Goal: Transaction & Acquisition: Obtain resource

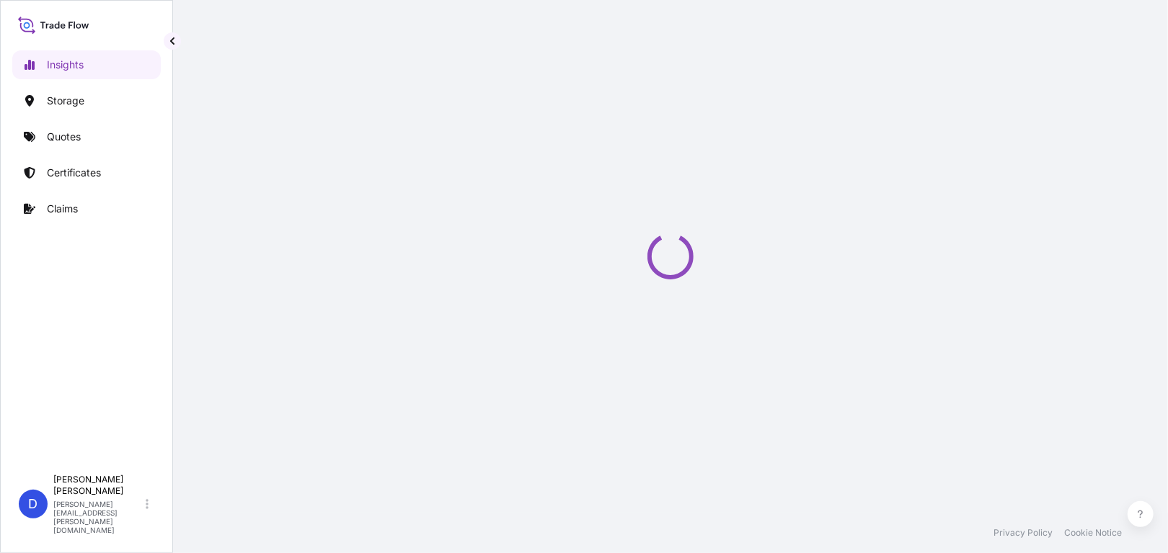
select select "2025"
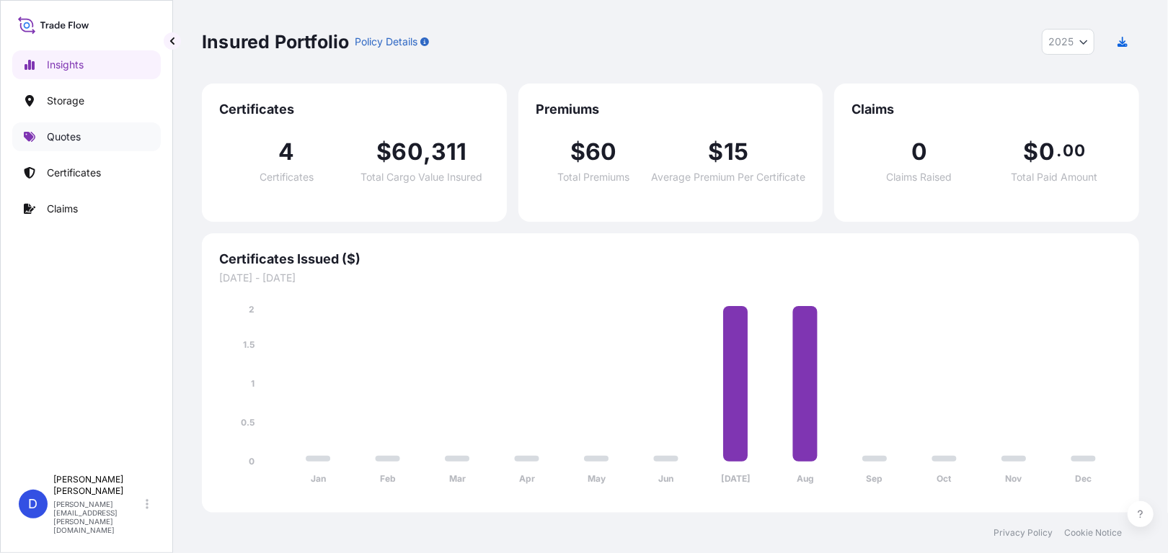
click at [106, 139] on link "Quotes" at bounding box center [86, 137] width 148 height 29
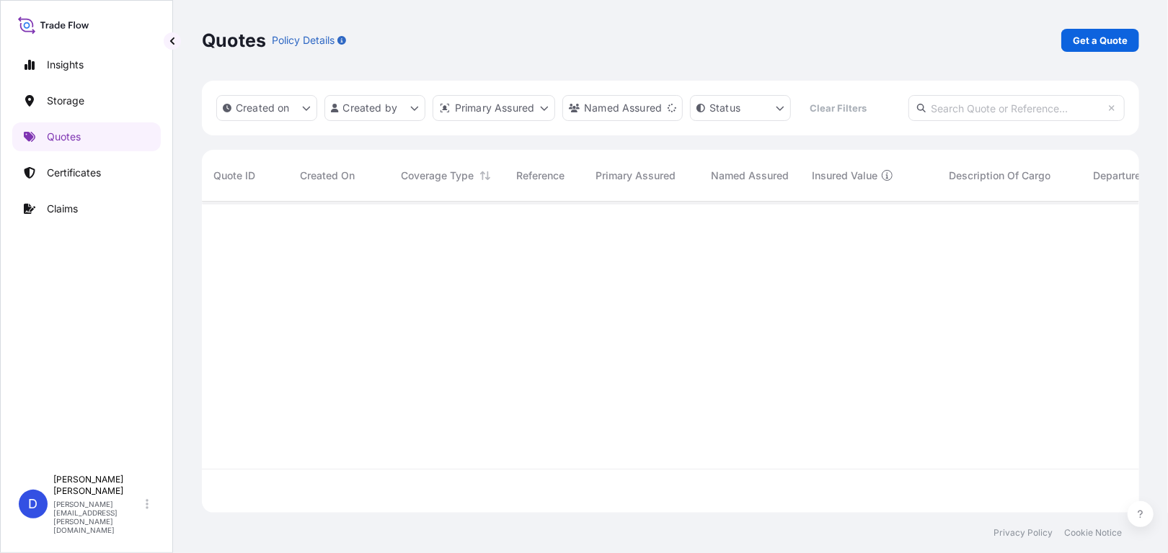
scroll to position [352, 926]
click at [81, 177] on p "Certificates" at bounding box center [74, 173] width 54 height 14
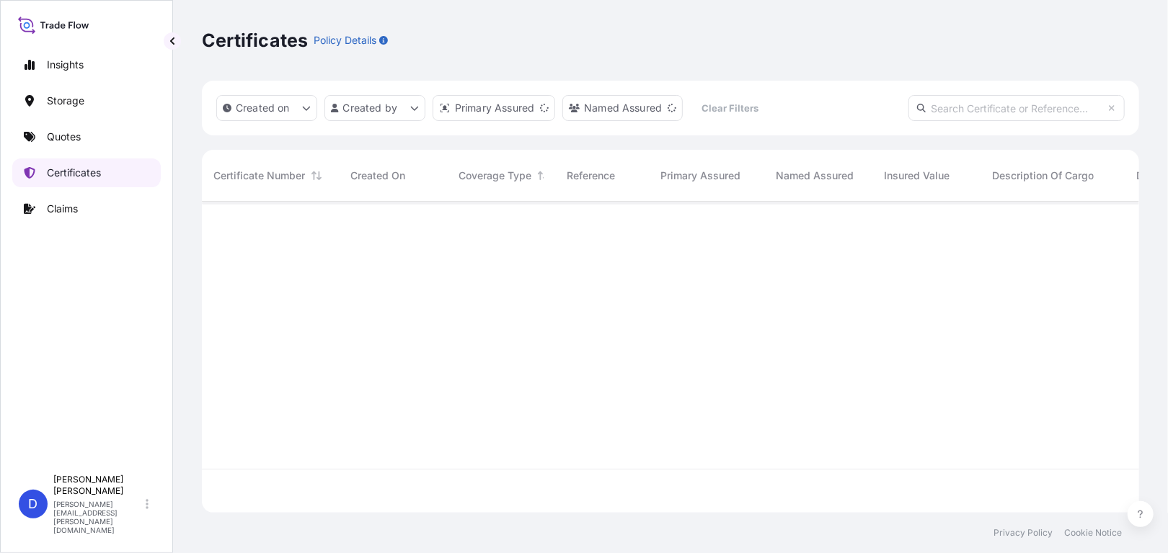
scroll to position [308, 926]
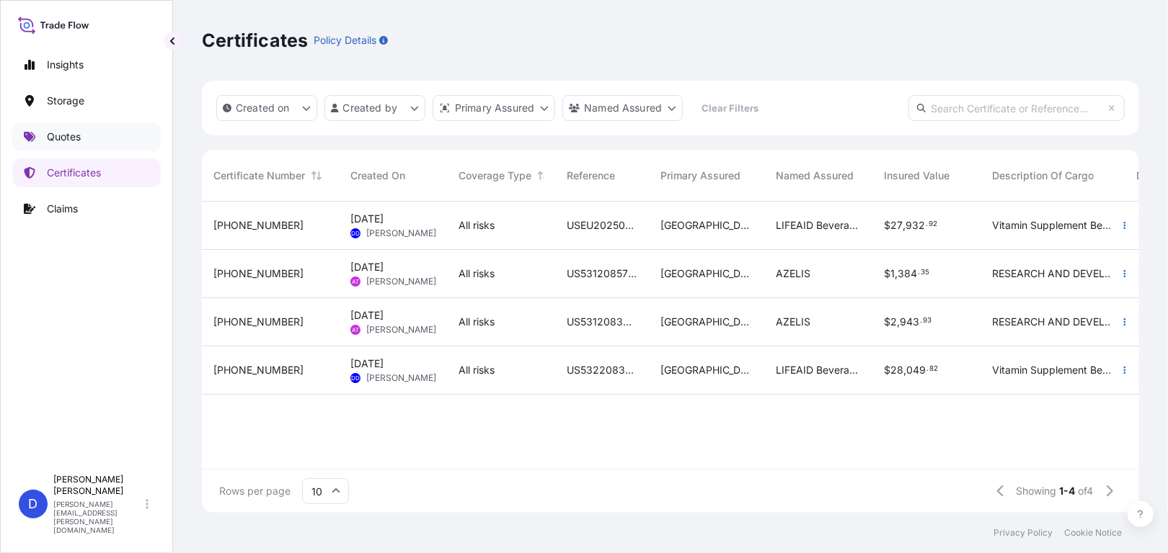
click at [79, 145] on link "Quotes" at bounding box center [86, 137] width 148 height 29
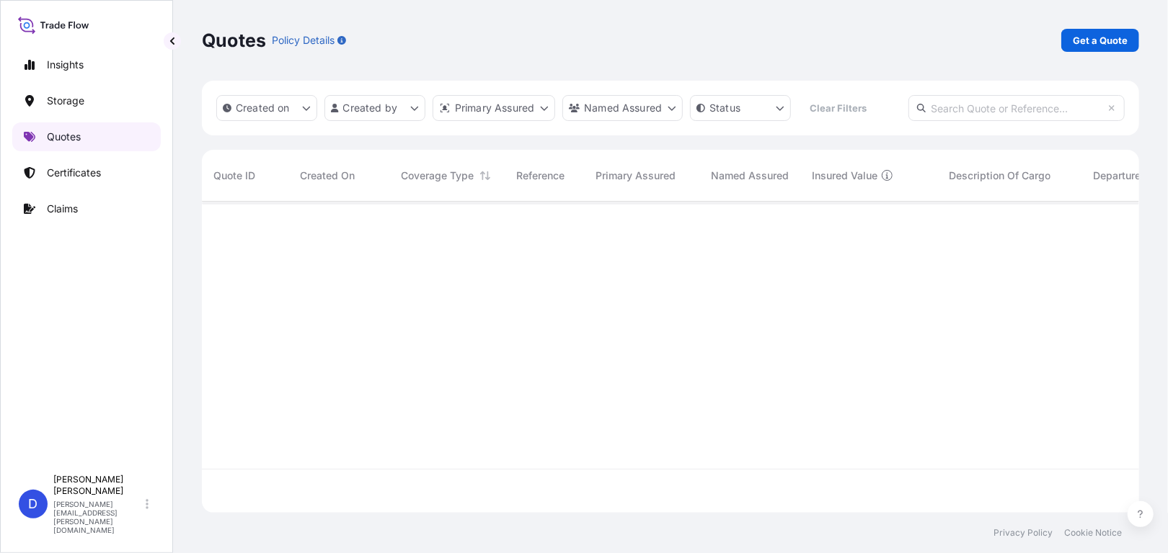
scroll to position [308, 926]
click at [1090, 45] on p "Get a Quote" at bounding box center [1099, 40] width 55 height 14
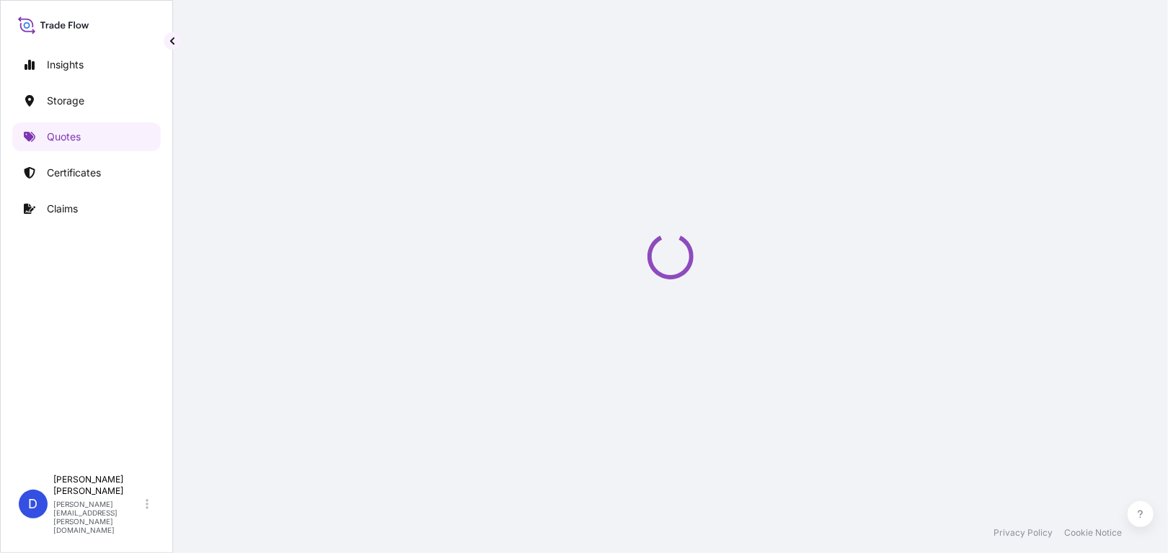
select select "Water"
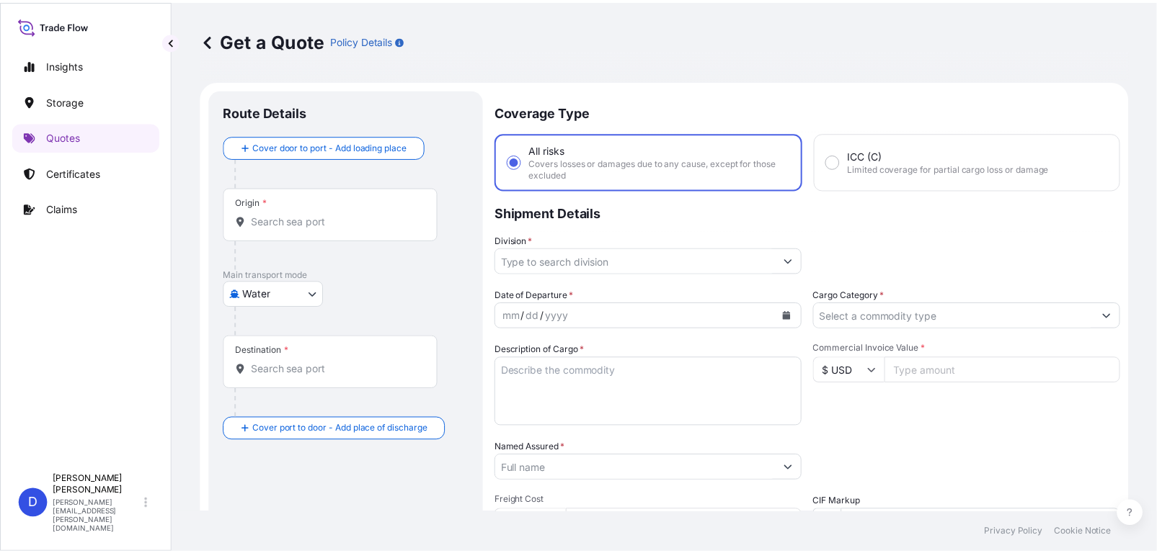
scroll to position [23, 0]
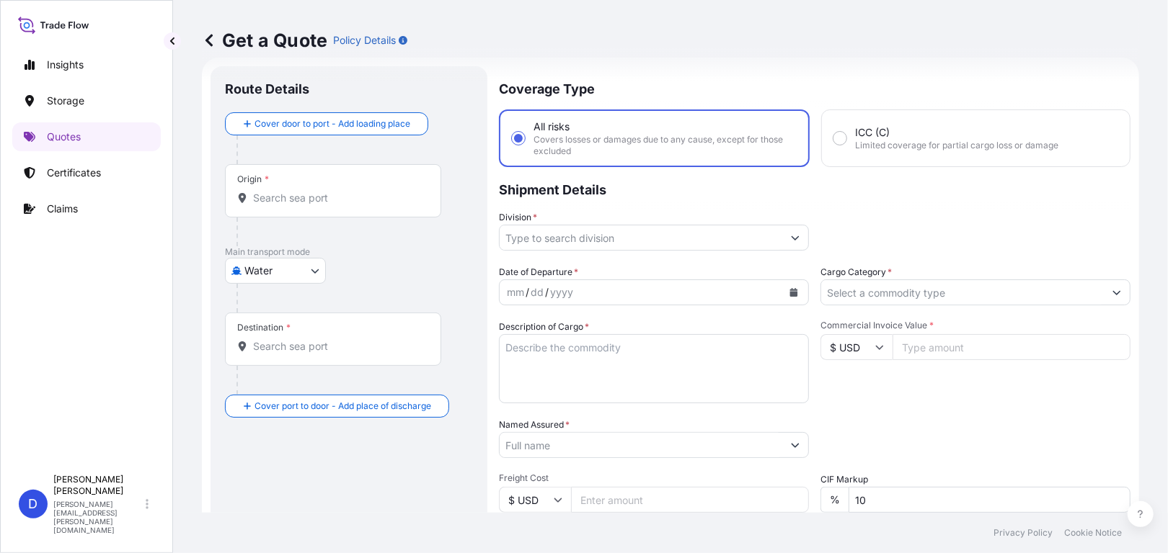
click at [839, 134] on input "ICC (C) Limited coverage for partial cargo loss or damage" at bounding box center [839, 138] width 13 height 13
radio input "true"
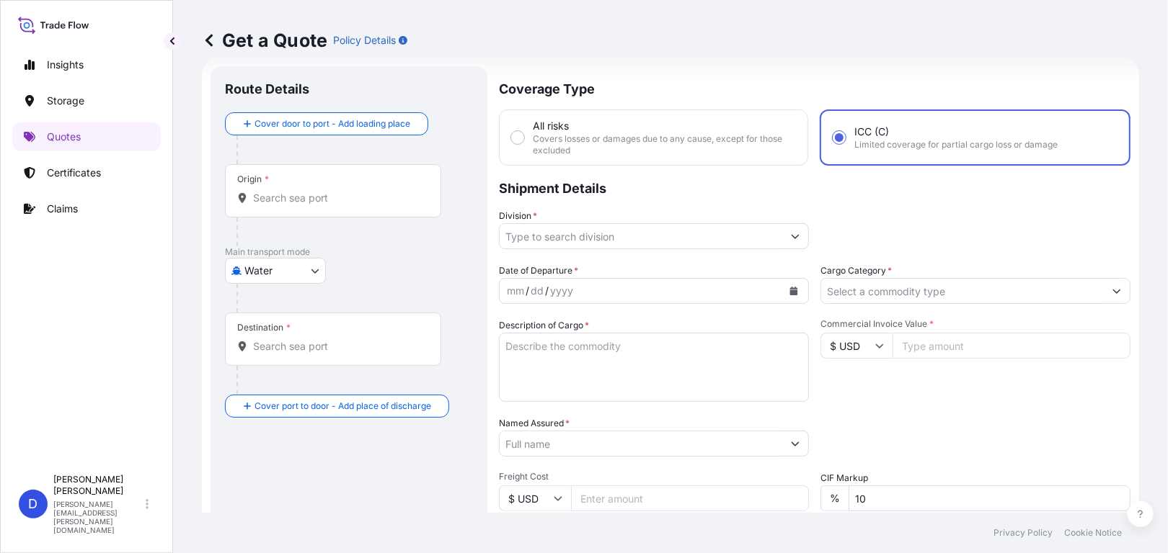
click at [514, 134] on input "All risks Covers losses or damages due to any cause, except for those excluded" at bounding box center [517, 137] width 13 height 13
radio input "true"
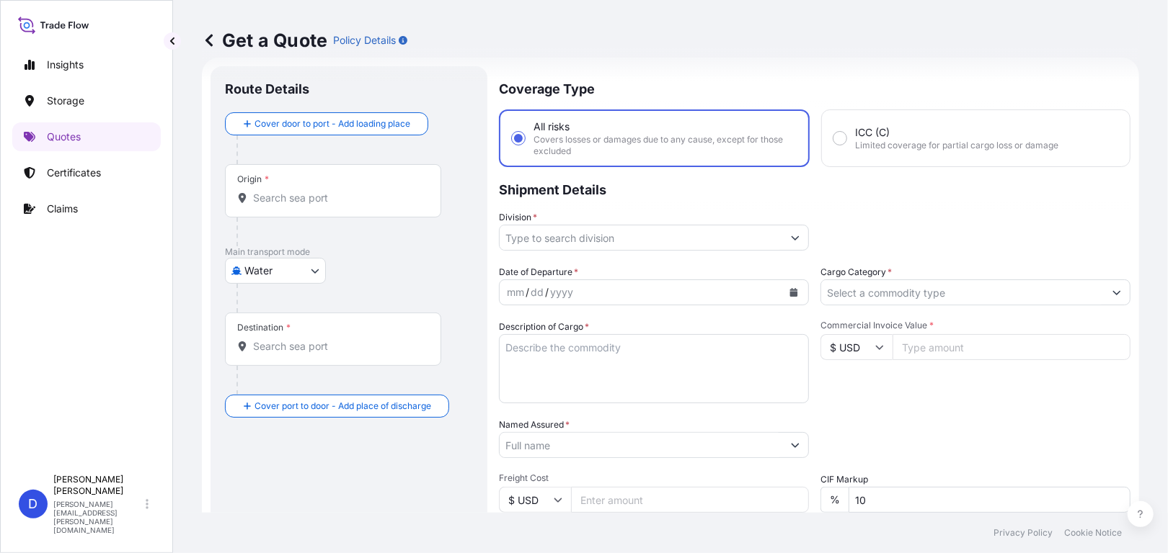
click at [590, 237] on input "Division *" at bounding box center [640, 238] width 283 height 26
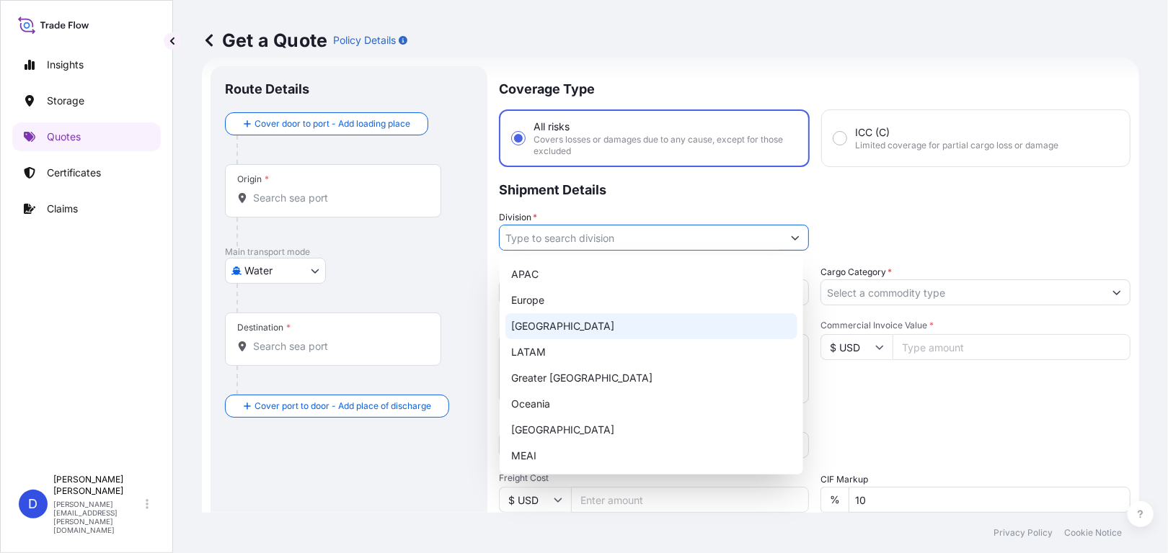
click at [572, 328] on div "[GEOGRAPHIC_DATA]" at bounding box center [651, 327] width 292 height 26
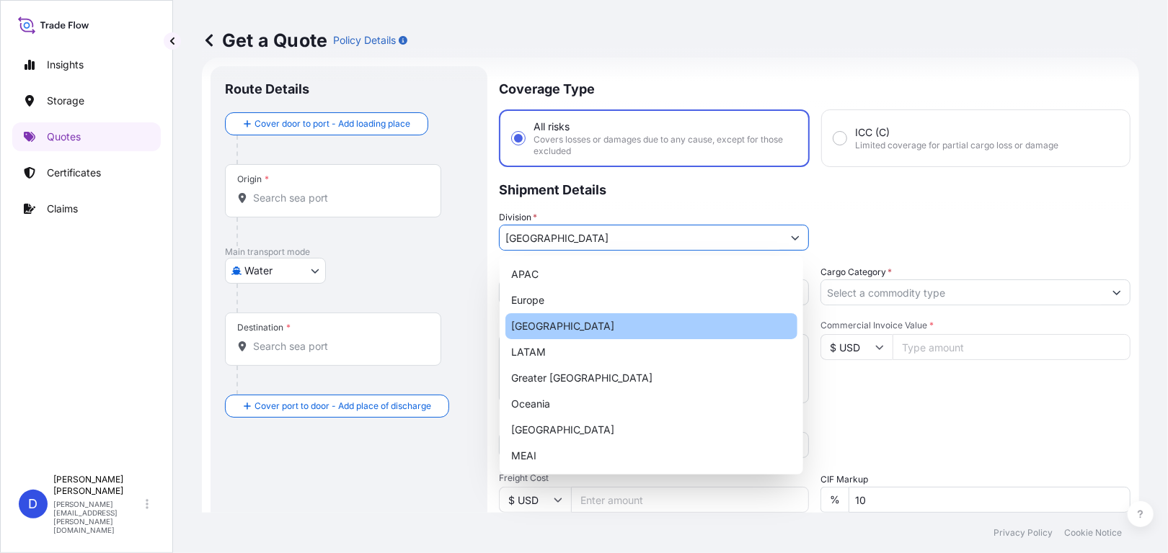
type input "[GEOGRAPHIC_DATA]"
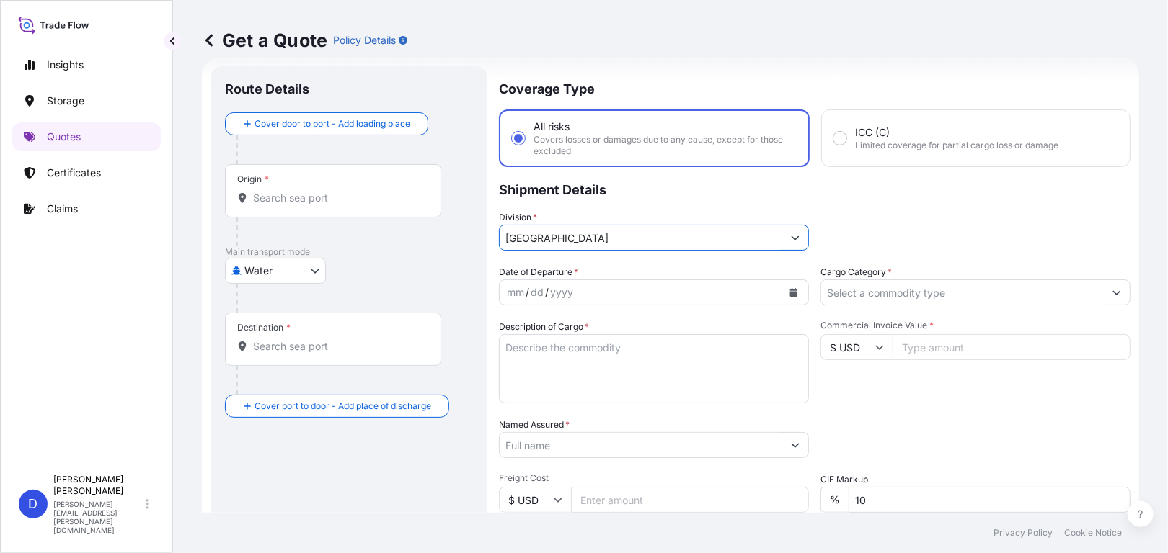
click at [699, 299] on div "mm / dd / yyyy" at bounding box center [640, 293] width 283 height 26
click at [789, 288] on icon "Calendar" at bounding box center [793, 292] width 9 height 9
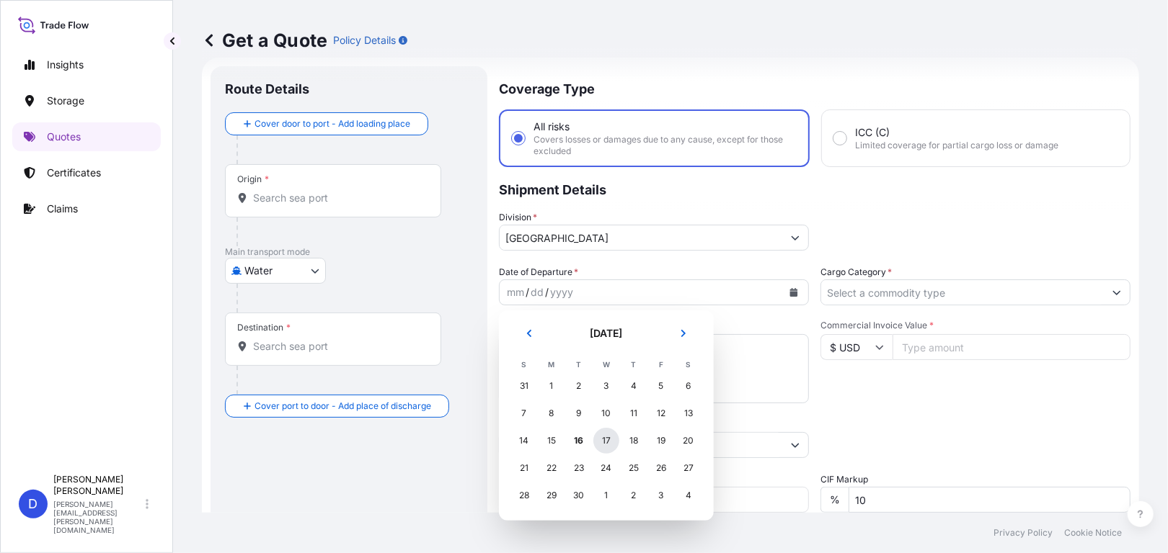
click at [606, 443] on div "17" at bounding box center [606, 441] width 26 height 26
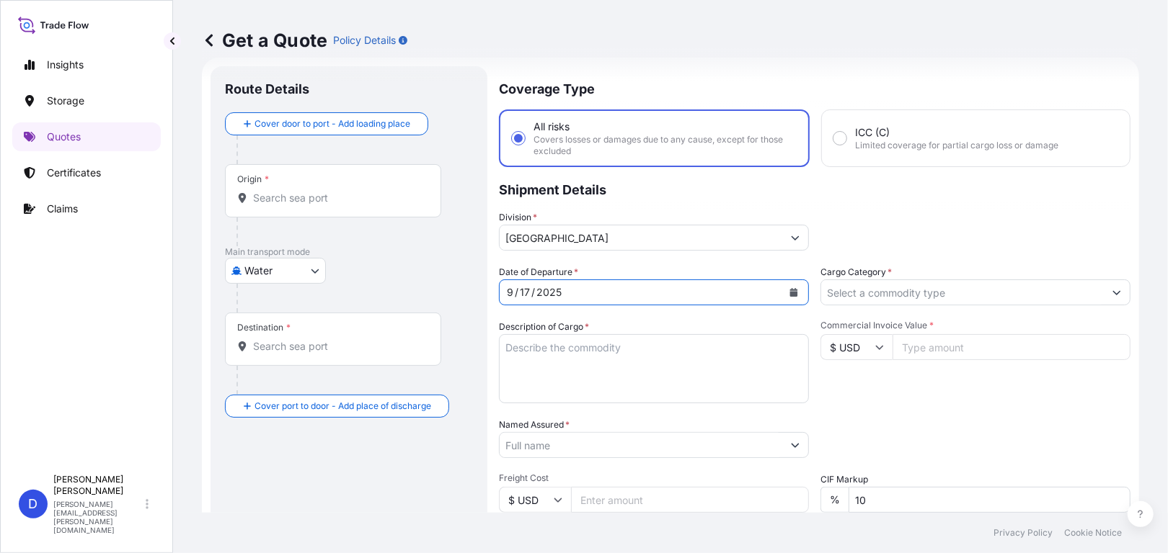
click at [850, 293] on input "Cargo Category *" at bounding box center [962, 293] width 283 height 26
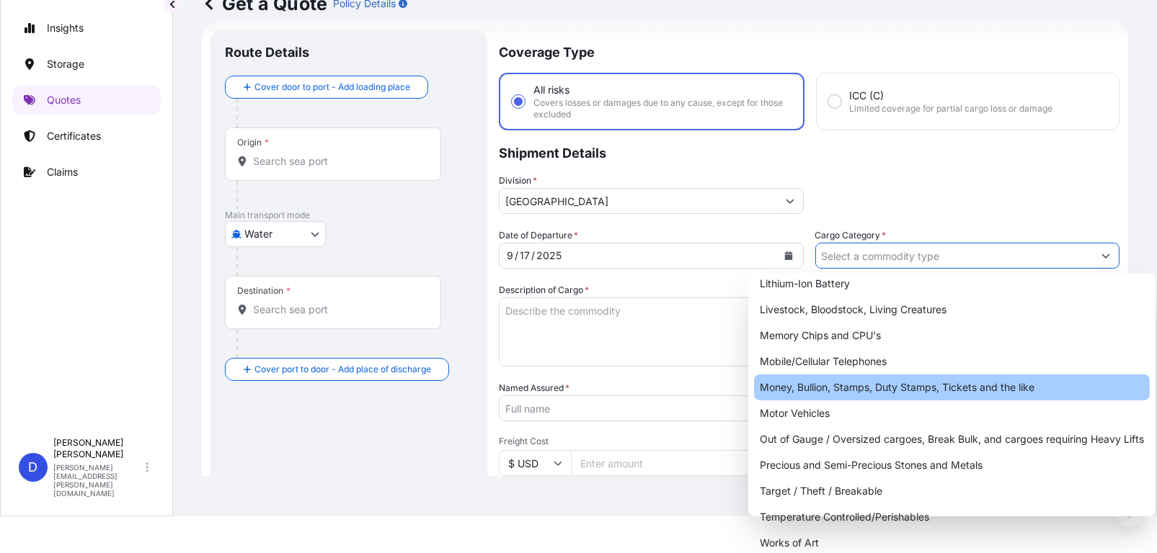
scroll to position [0, 0]
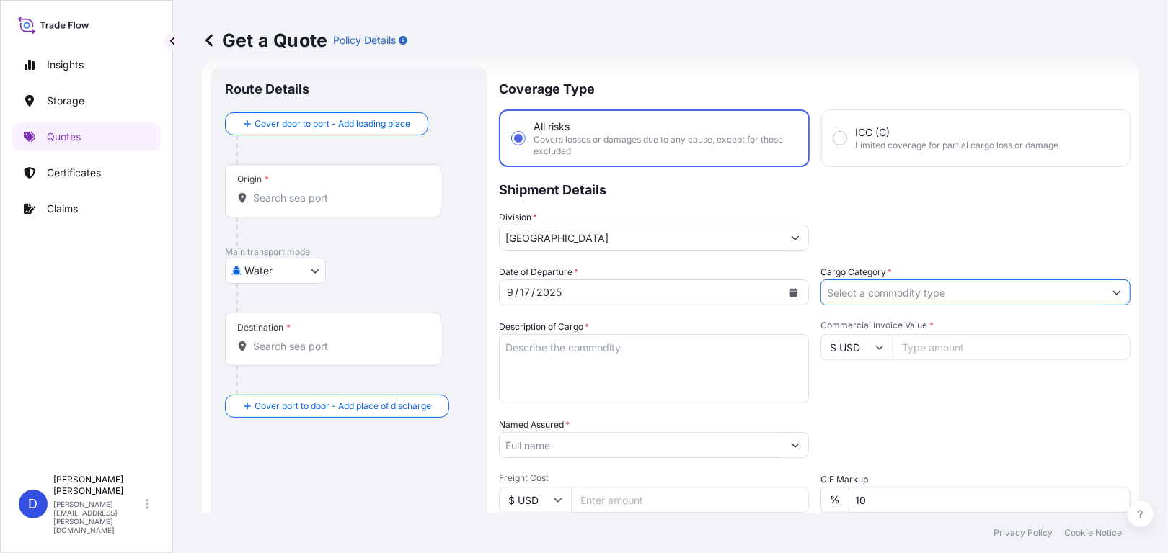
click at [910, 303] on input "Cargo Category *" at bounding box center [962, 293] width 283 height 26
click at [919, 297] on input "Cargo Category *" at bounding box center [962, 293] width 283 height 26
click at [1116, 289] on form "Route Details Cover door to port - Add loading place Place of loading Road / In…" at bounding box center [670, 398] width 937 height 681
click at [671, 356] on textarea "Description of Cargo *" at bounding box center [654, 368] width 310 height 69
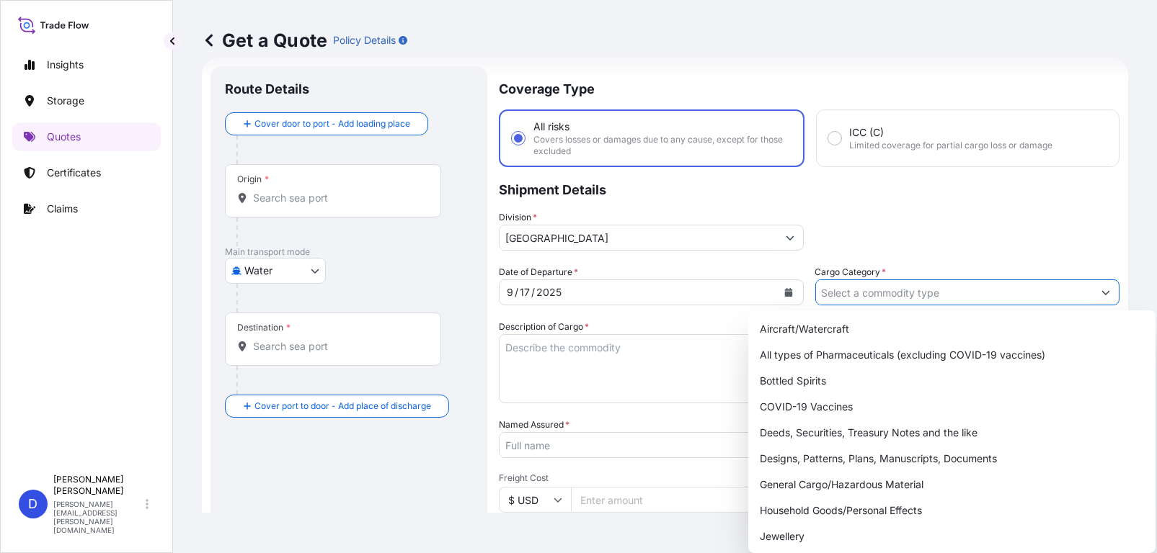
click at [895, 293] on input "Cargo Category *" at bounding box center [954, 293] width 277 height 26
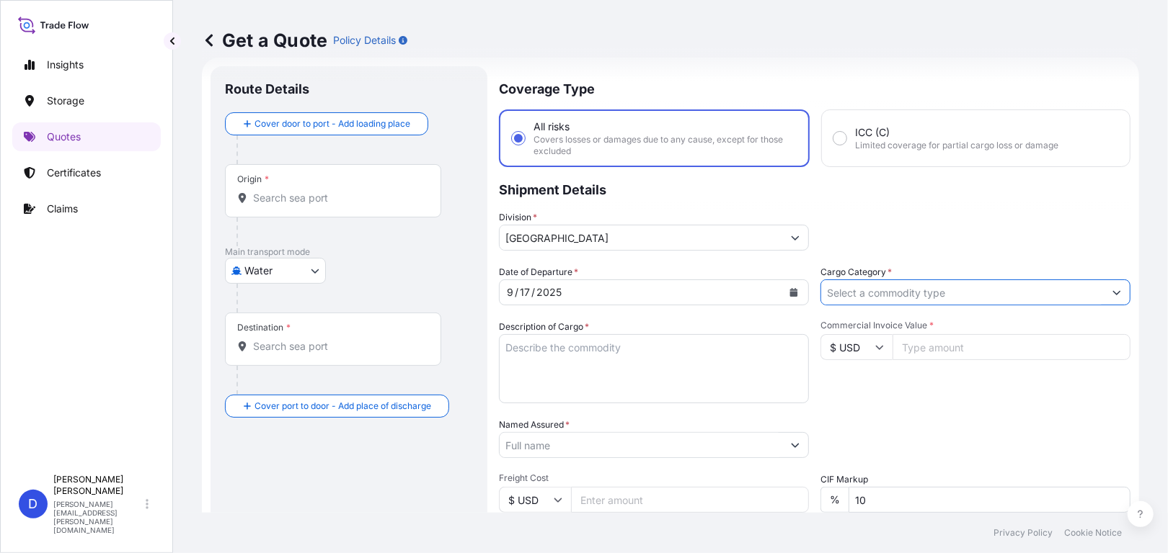
click at [917, 295] on input "Cargo Category *" at bounding box center [962, 293] width 283 height 26
drag, startPoint x: 917, startPoint y: 295, endPoint x: 945, endPoint y: 301, distance: 28.6
click at [928, 293] on input "Cargo Category *" at bounding box center [962, 293] width 283 height 26
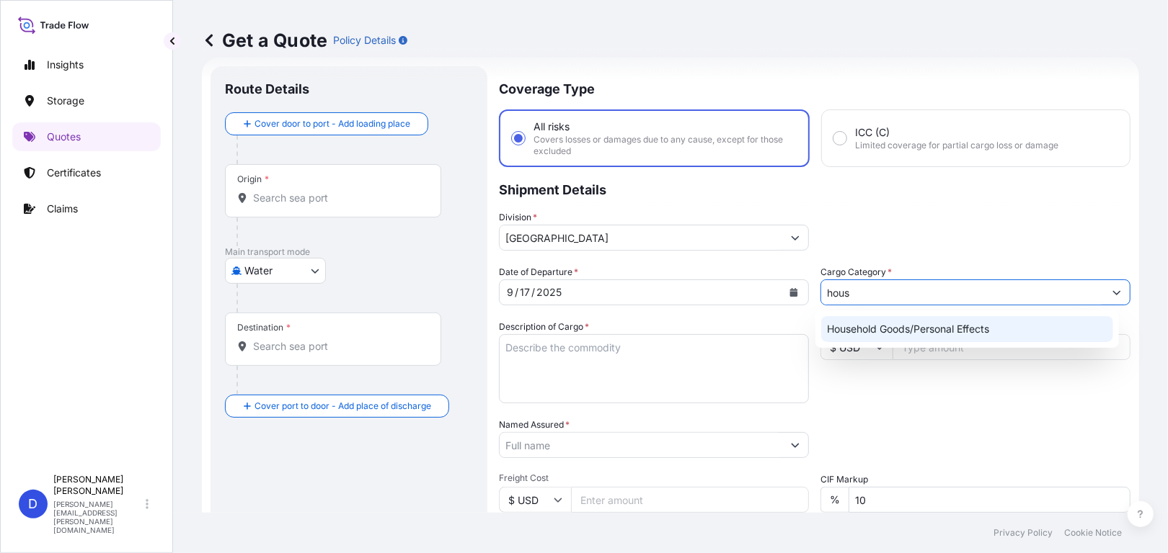
drag, startPoint x: 878, startPoint y: 293, endPoint x: 783, endPoint y: 287, distance: 95.3
click at [785, 287] on div "Date of Departure * [DATE] Cargo Category * hous Description of Cargo * Commerc…" at bounding box center [814, 443] width 631 height 357
click at [898, 329] on div "Household Goods/Personal Effects" at bounding box center [967, 329] width 292 height 26
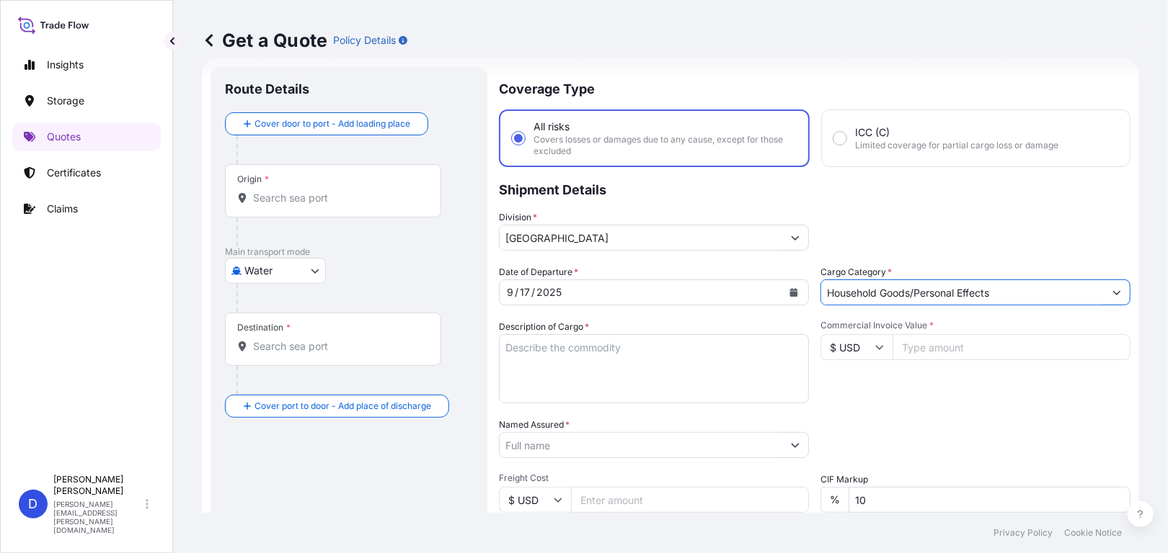
type input "Household Goods/Personal Effects"
click at [576, 388] on textarea "Description of Cargo *" at bounding box center [654, 368] width 310 height 69
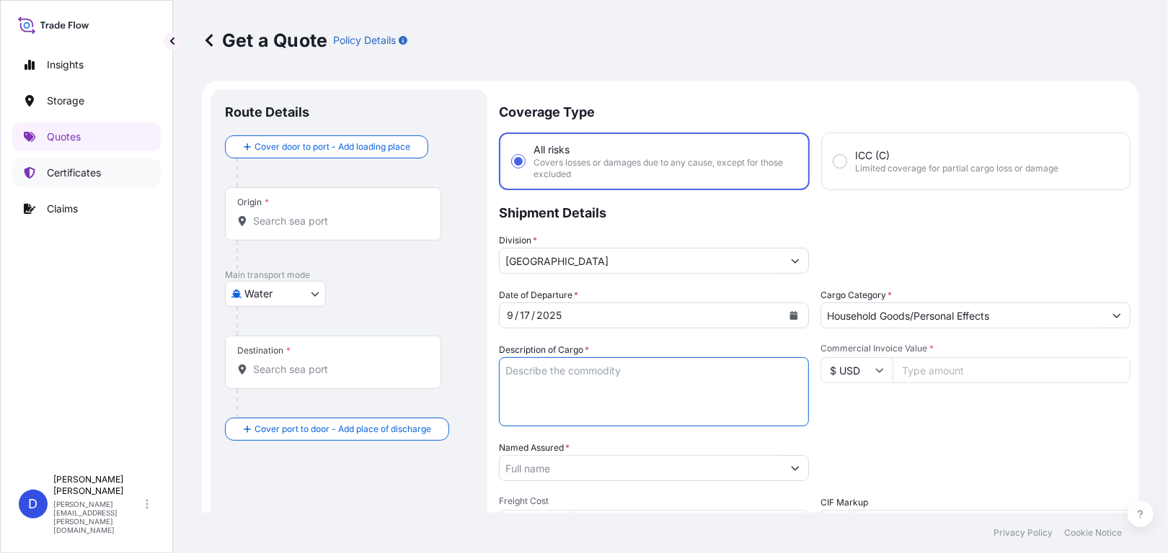
click at [94, 169] on p "Certificates" at bounding box center [74, 173] width 54 height 14
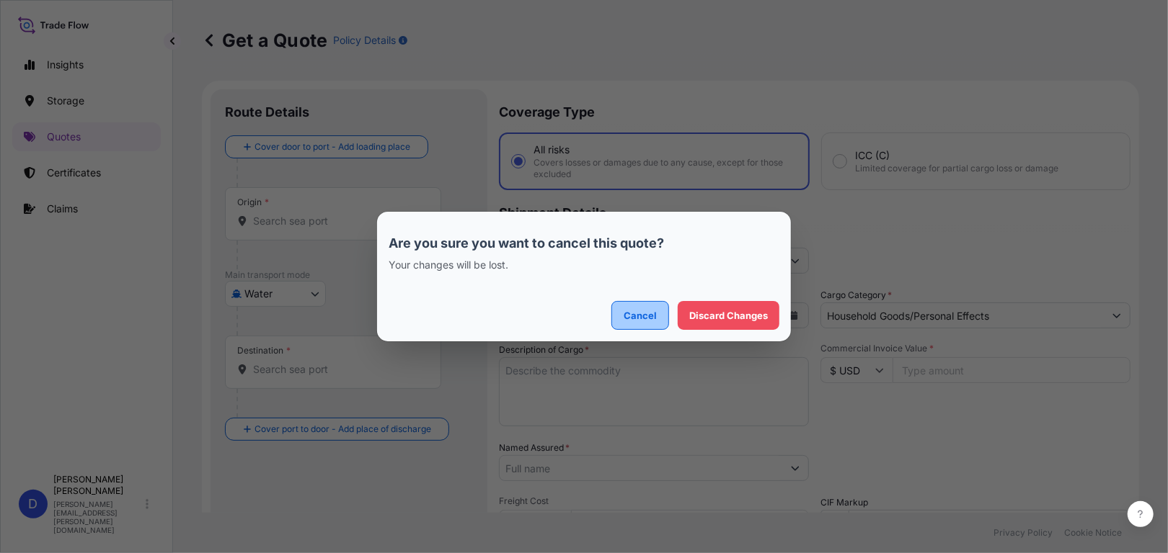
click at [638, 321] on p "Cancel" at bounding box center [639, 315] width 33 height 14
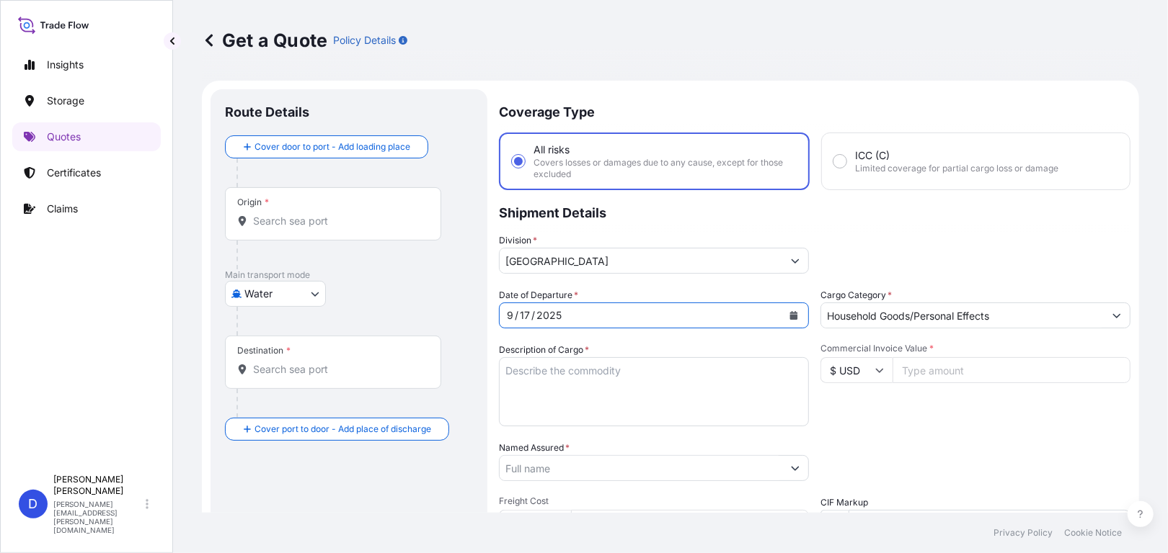
click at [731, 330] on div "Date of Departure * [DATE] Cargo Category * Household Goods/Personal Effects De…" at bounding box center [814, 466] width 631 height 357
click at [593, 381] on textarea "Description of Cargo *" at bounding box center [654, 391] width 310 height 69
type textarea "l"
type textarea "water beverages"
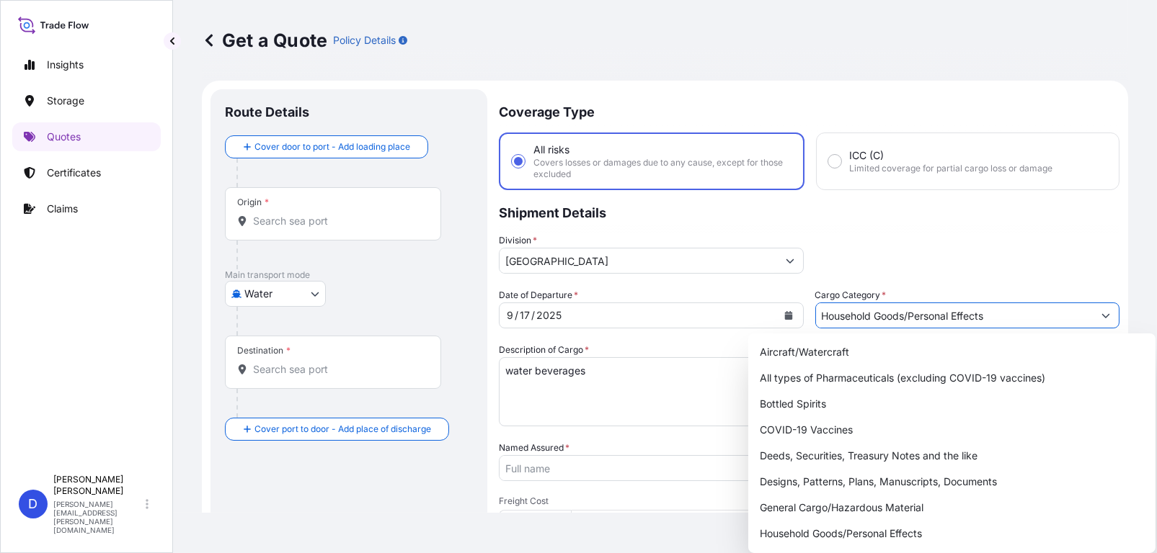
click at [914, 317] on input "Household Goods/Personal Effects" at bounding box center [954, 316] width 277 height 26
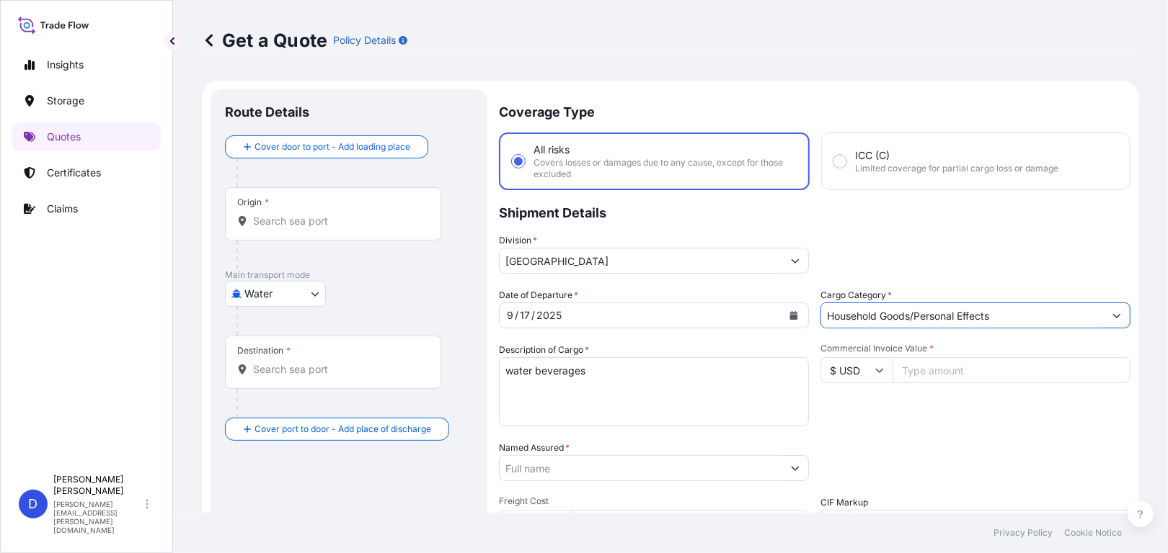
click at [914, 318] on input "Household Goods/Personal Effects" at bounding box center [962, 316] width 283 height 26
click at [928, 314] on input "Household Goods/Personal Effects" at bounding box center [962, 316] width 283 height 26
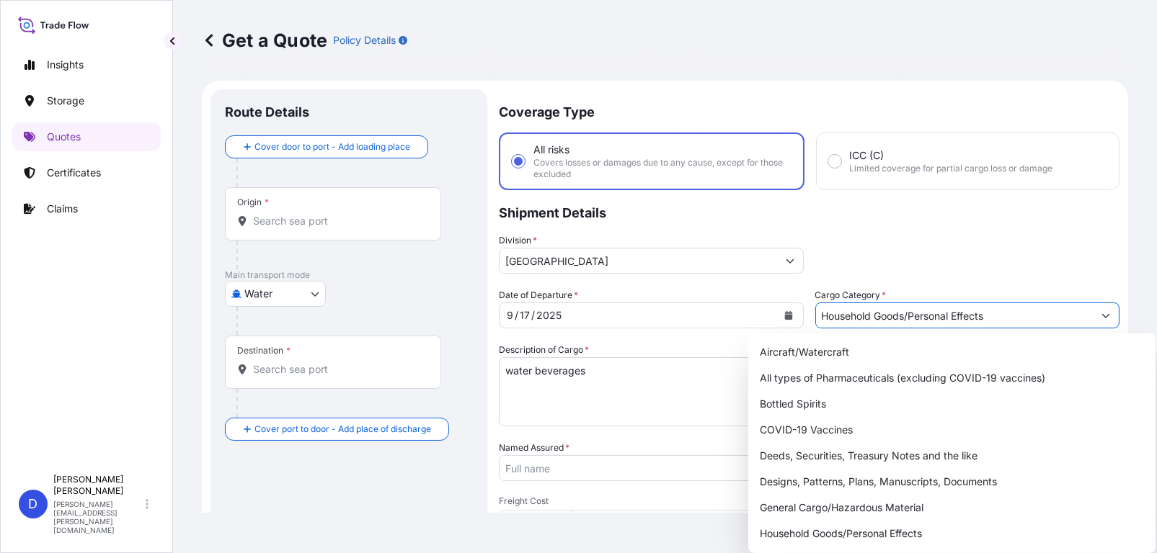
click at [1100, 313] on button "Show suggestions" at bounding box center [1106, 316] width 26 height 26
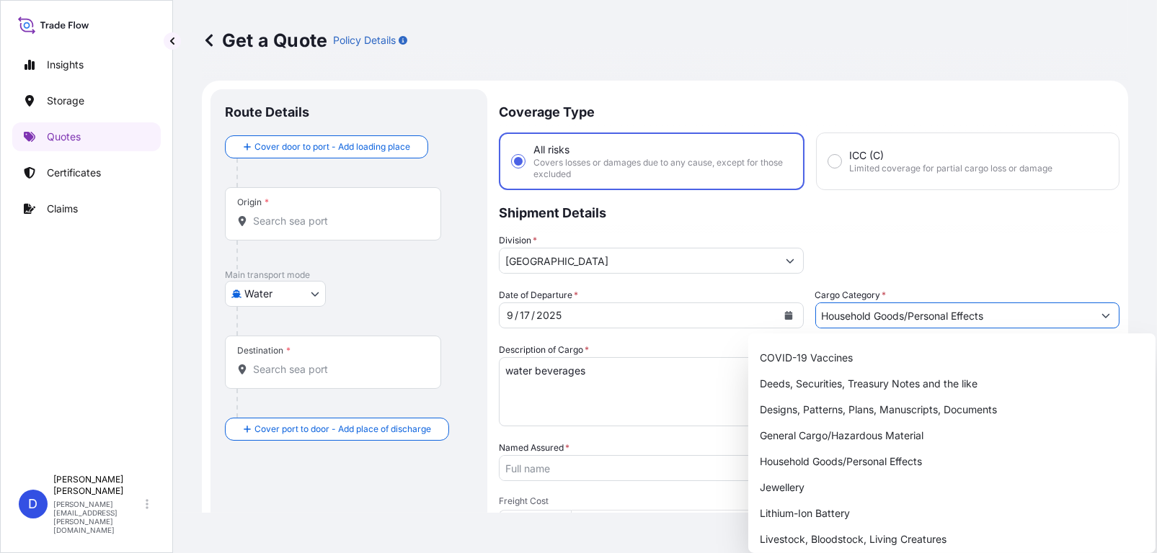
click at [1101, 316] on icon "Show suggestions" at bounding box center [1105, 315] width 9 height 9
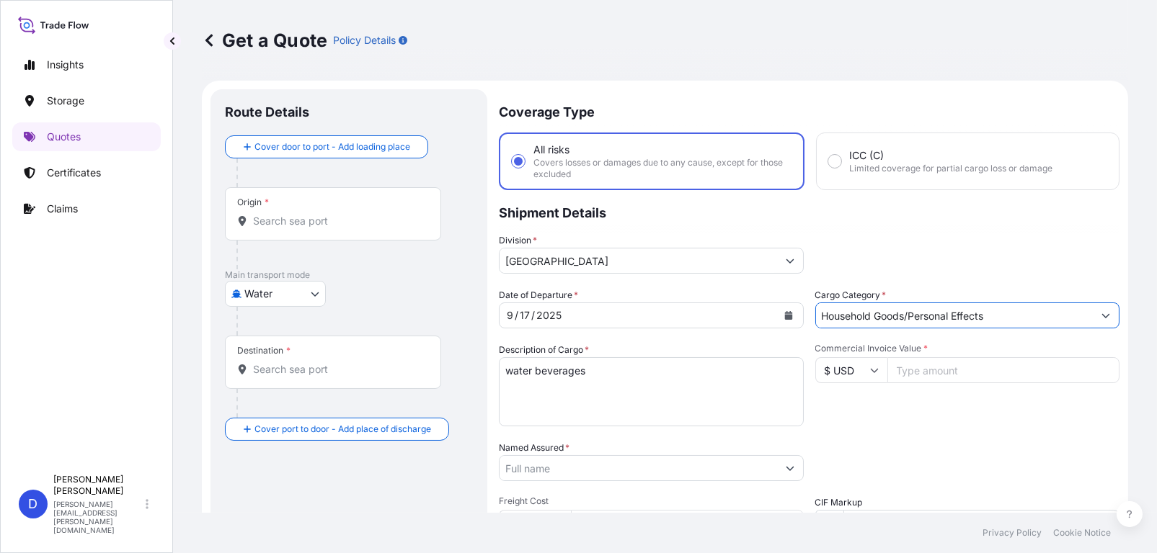
click at [623, 466] on input "Named Assured *" at bounding box center [637, 468] width 277 height 26
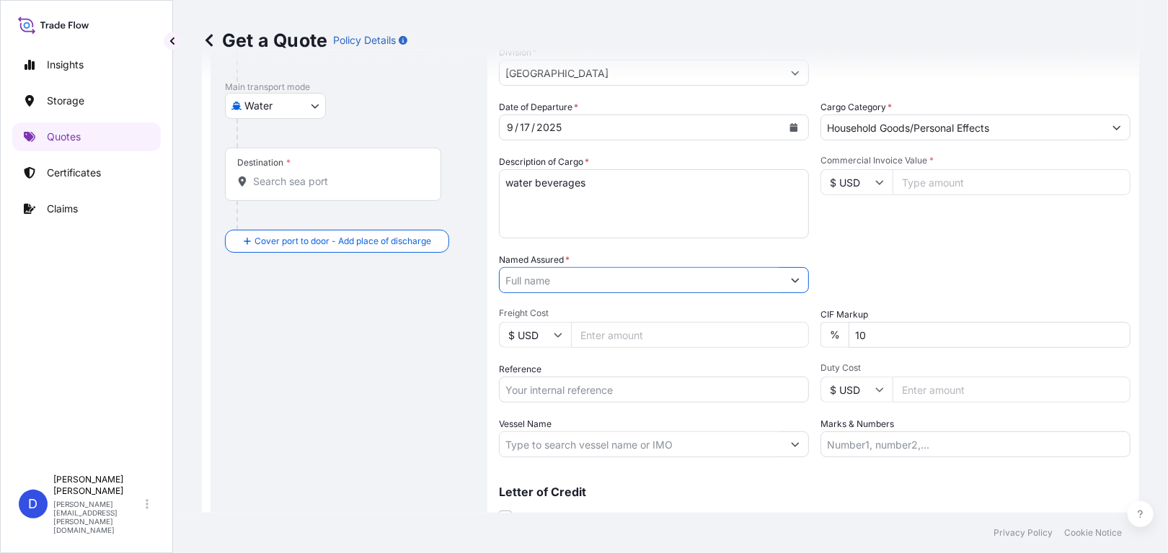
scroll to position [216, 0]
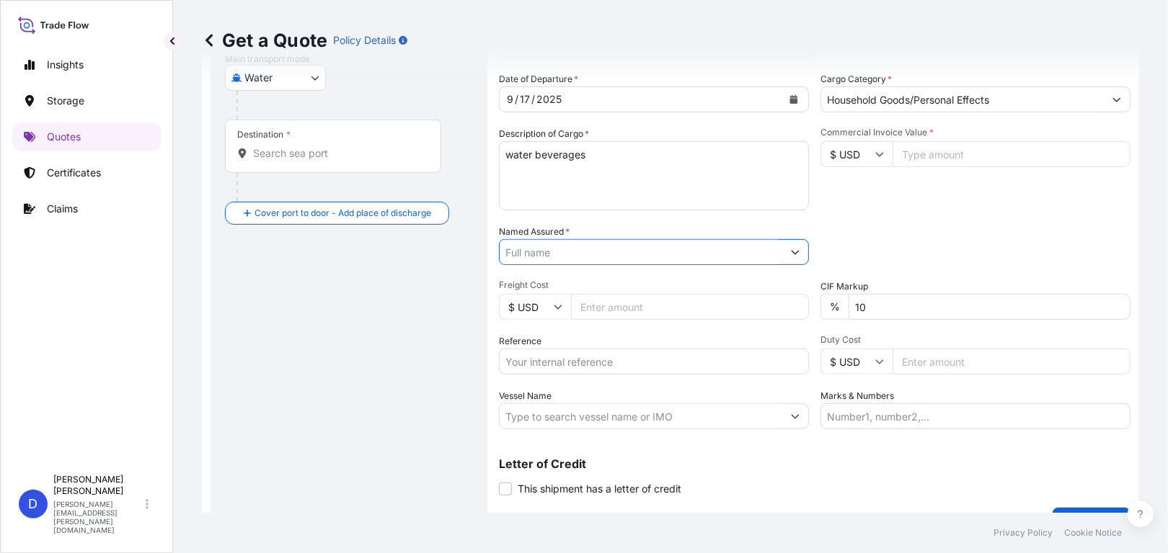
click at [710, 250] on input "Named Assured *" at bounding box center [640, 252] width 283 height 26
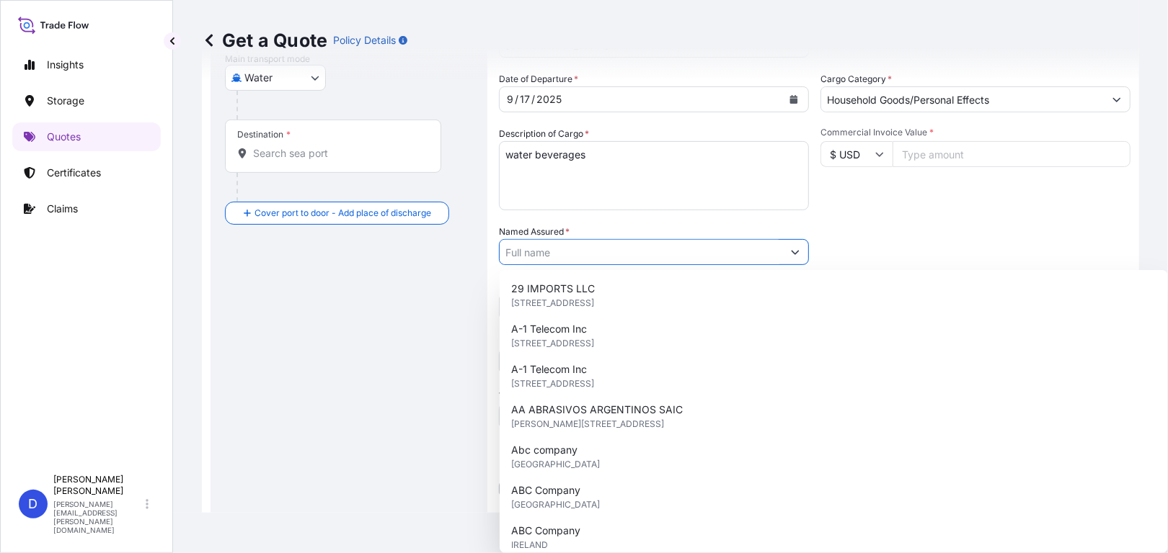
click at [791, 250] on icon "Show suggestions" at bounding box center [795, 252] width 9 height 9
click at [754, 251] on input "Named Assured *" at bounding box center [640, 252] width 283 height 26
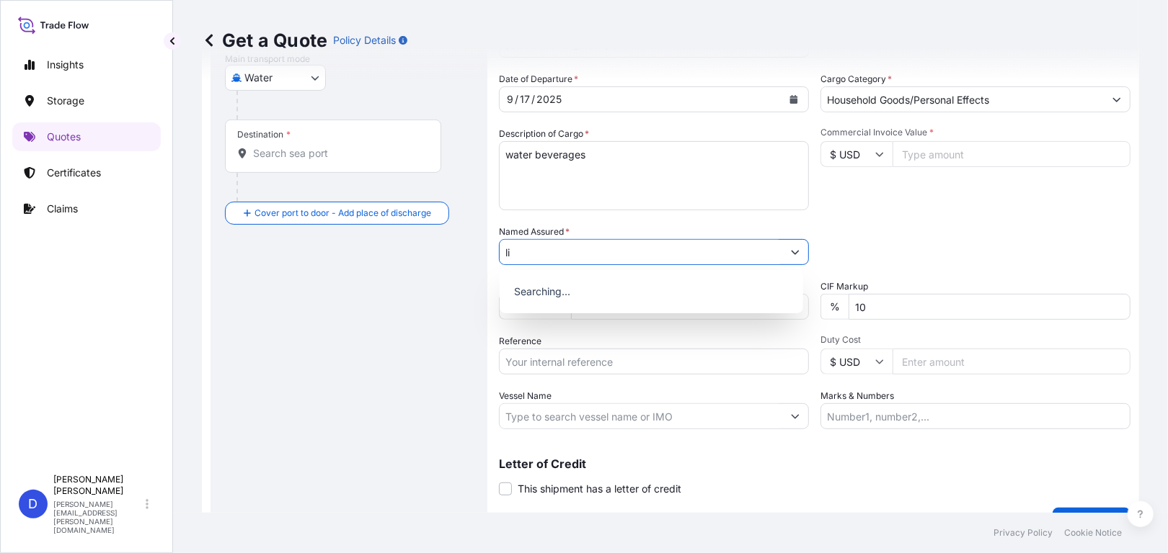
type input "l"
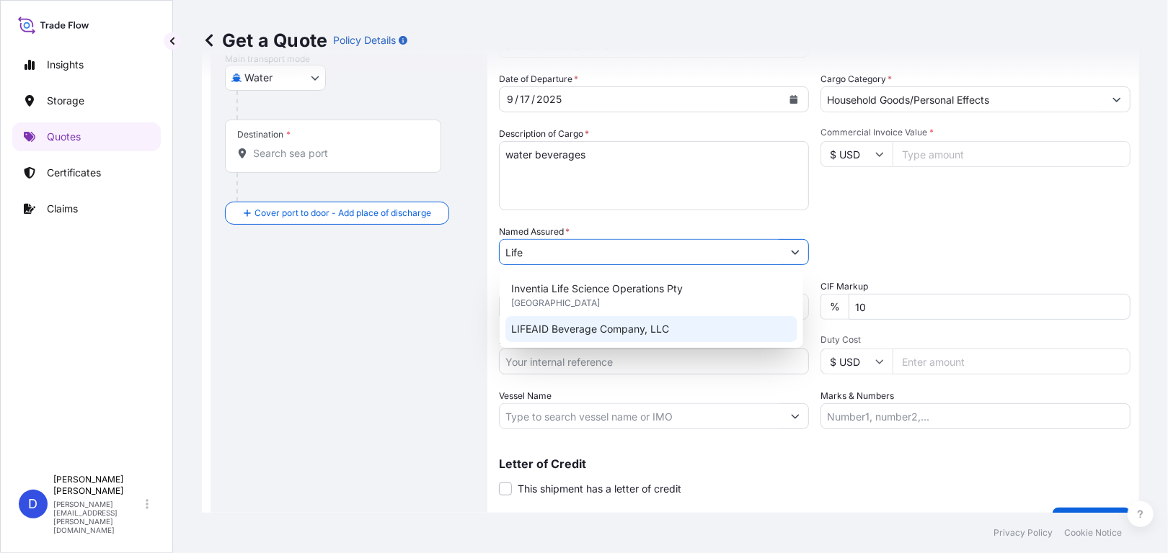
click at [701, 329] on div "LIFEAID Beverage Company, LLC" at bounding box center [651, 329] width 292 height 26
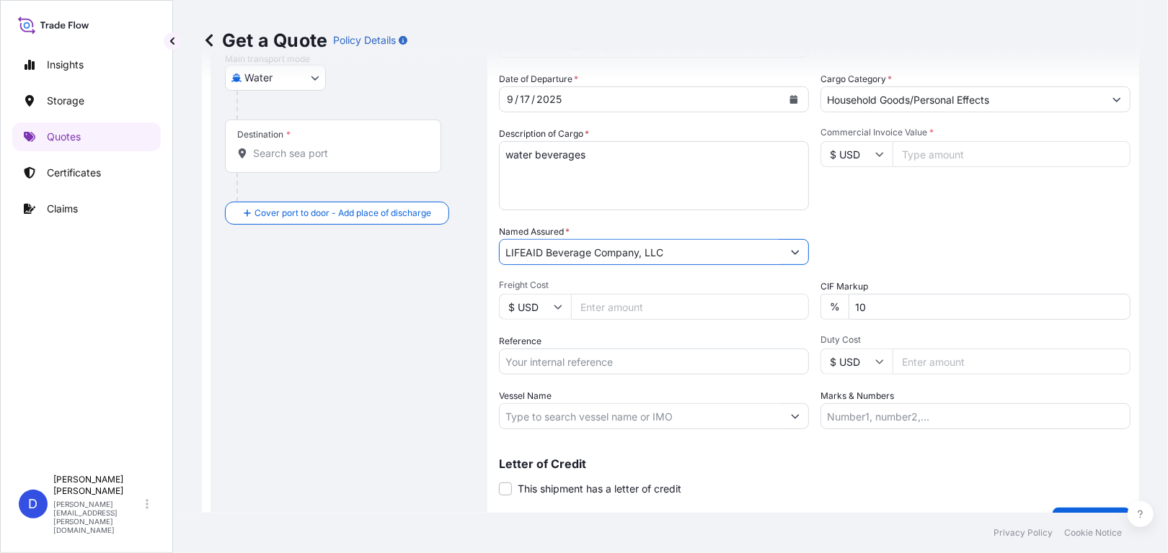
type input "LIFEAID Beverage Company, LLC"
click at [617, 309] on input "Freight Cost" at bounding box center [690, 307] width 238 height 26
click at [951, 154] on input "Commercial Invoice Value *" at bounding box center [1011, 154] width 238 height 26
click at [966, 149] on input "21" at bounding box center [1011, 154] width 238 height 26
drag, startPoint x: 961, startPoint y: 149, endPoint x: 894, endPoint y: 155, distance: 67.3
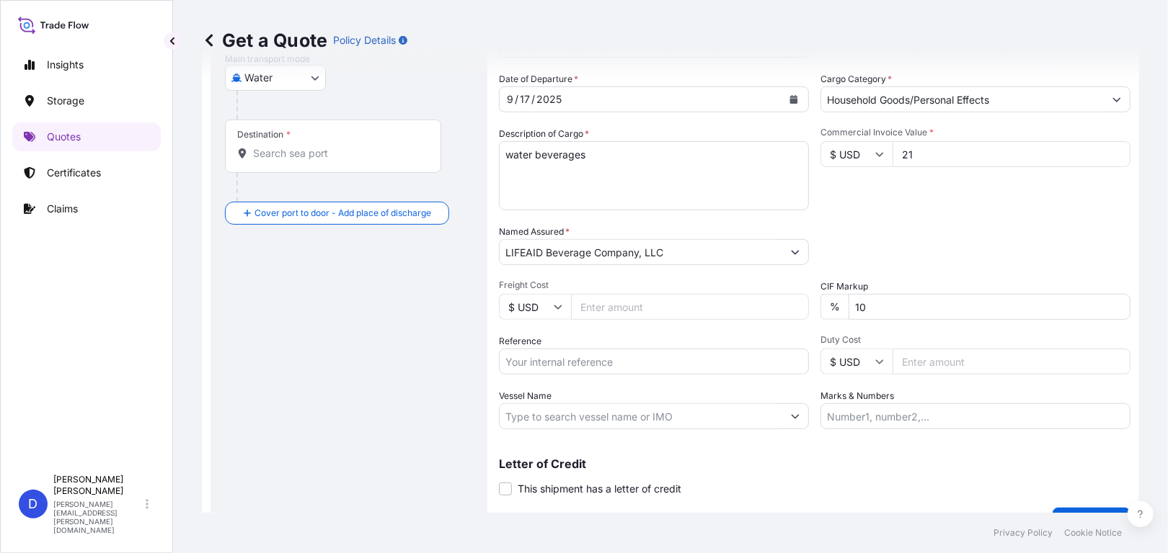
click at [894, 155] on input "21" at bounding box center [1011, 154] width 238 height 26
type input "43930.00"
click at [711, 305] on input "Freight Cost" at bounding box center [690, 307] width 238 height 26
click at [636, 296] on input "Freight Cost" at bounding box center [690, 307] width 238 height 26
type input "6848.15"
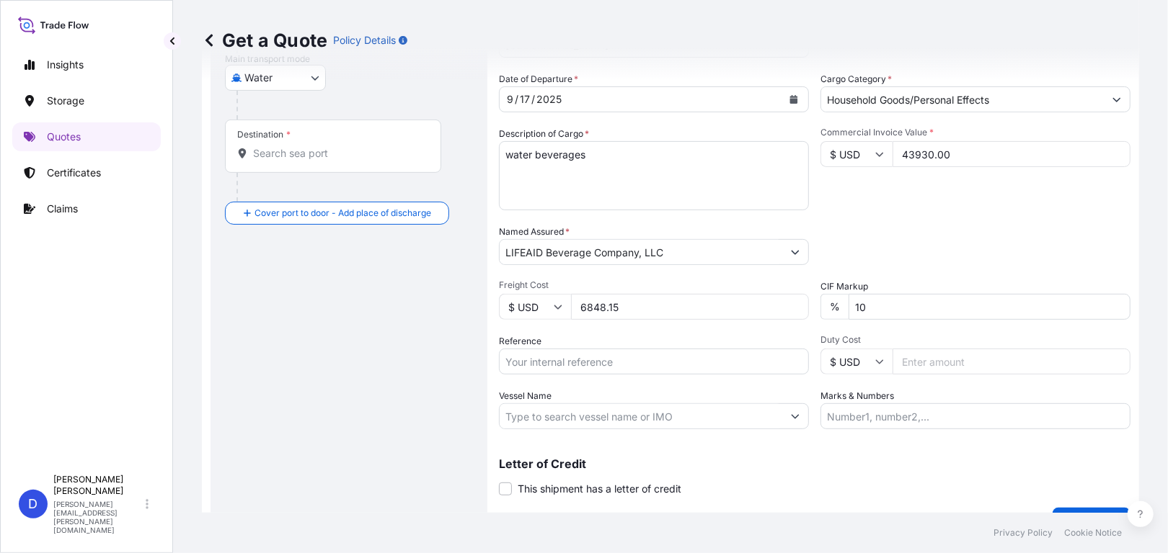
click at [641, 360] on input "Reference" at bounding box center [654, 362] width 310 height 26
type input "US53220884272"
click at [600, 409] on input "Vessel Name" at bounding box center [640, 417] width 283 height 26
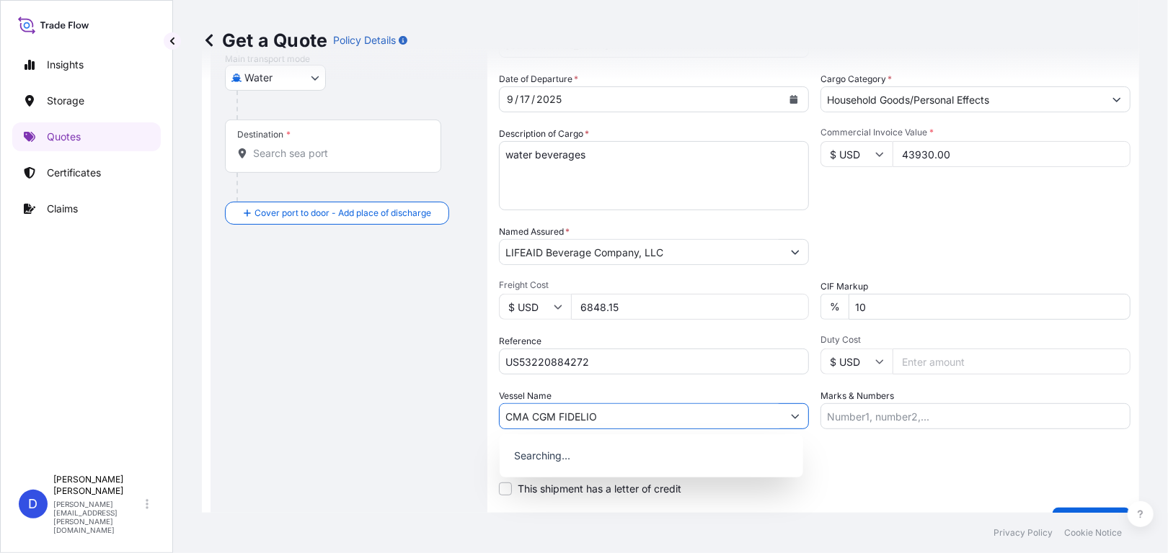
type input "CMA CGM FIDELIO"
click at [908, 437] on div "Coverage Type All risks Covers losses or damages due to any cause, except for t…" at bounding box center [814, 205] width 631 height 664
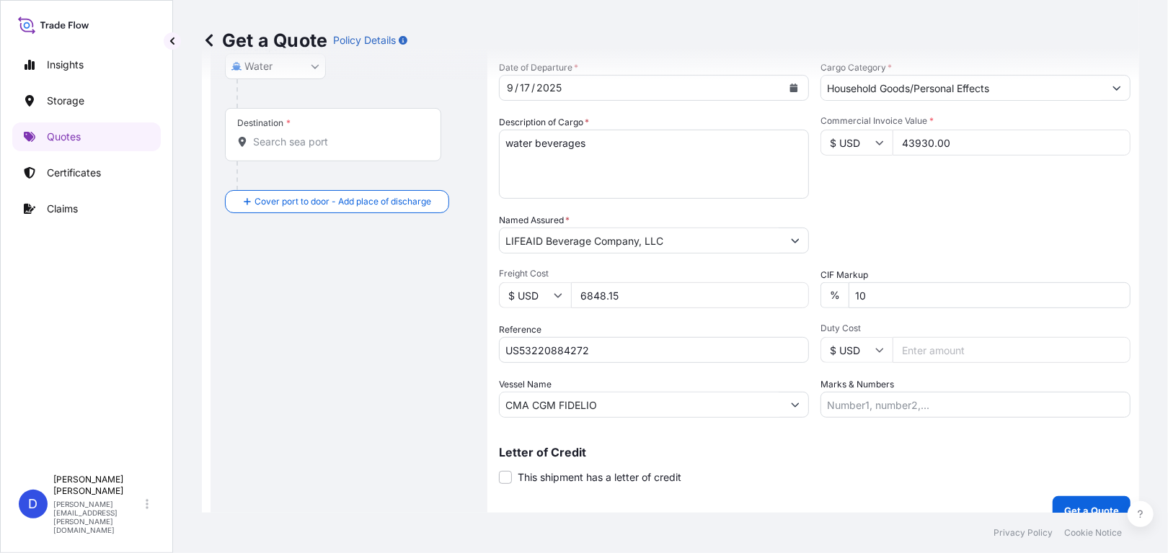
scroll to position [248, 0]
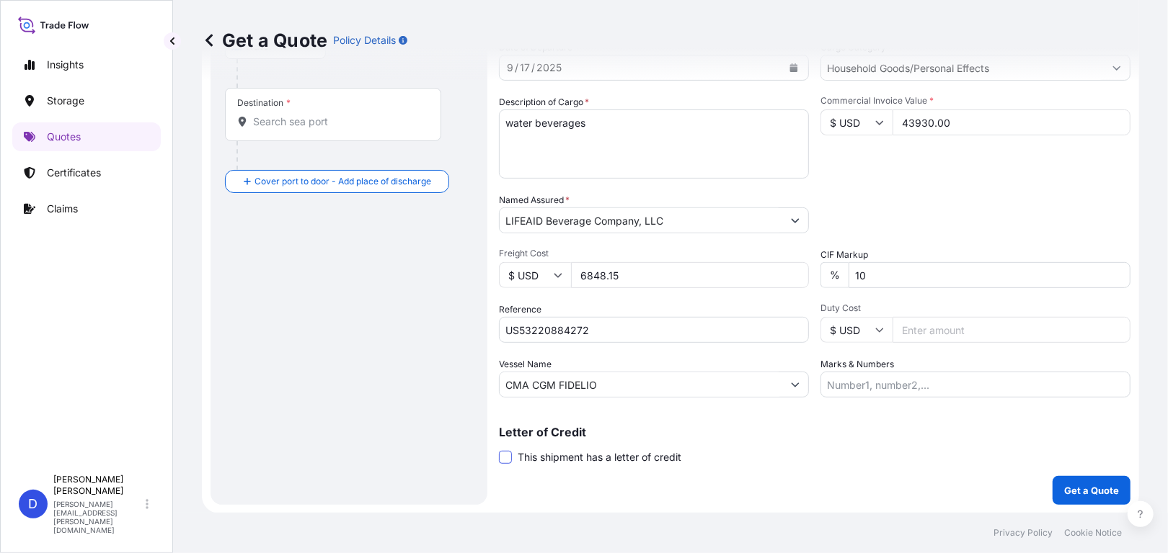
click at [502, 458] on span at bounding box center [505, 457] width 13 height 13
click at [499, 450] on input "This shipment has a letter of credit" at bounding box center [499, 450] width 0 height 0
click at [506, 456] on span at bounding box center [505, 457] width 13 height 13
click at [499, 450] on input "This shipment has a letter of credit" at bounding box center [499, 450] width 0 height 0
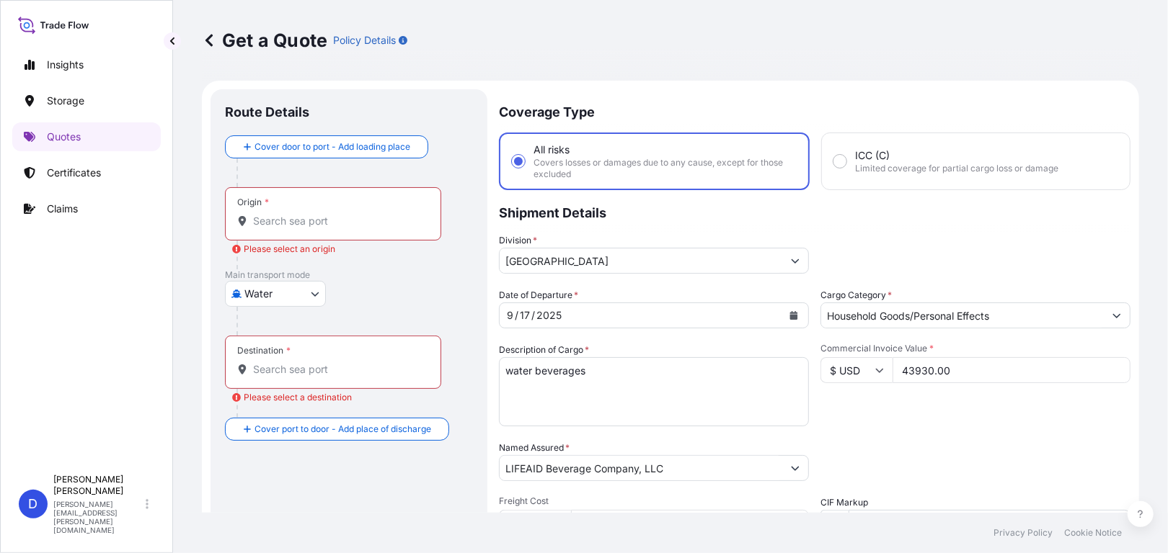
click at [287, 212] on div "Origin *" at bounding box center [333, 213] width 216 height 53
click at [287, 214] on input "Origin * Please select an origin" at bounding box center [338, 221] width 170 height 14
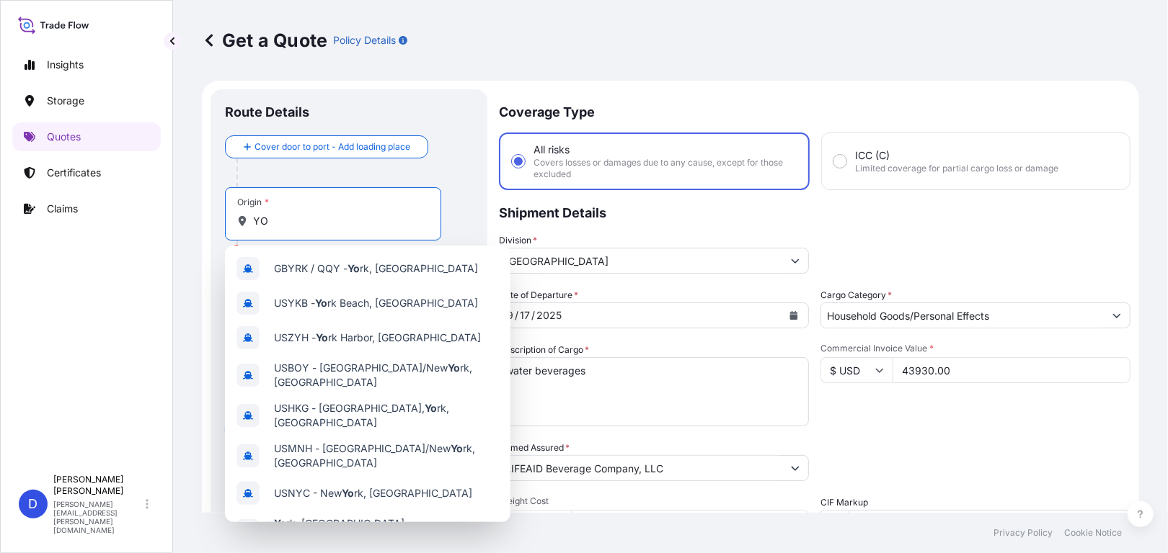
type input "Y"
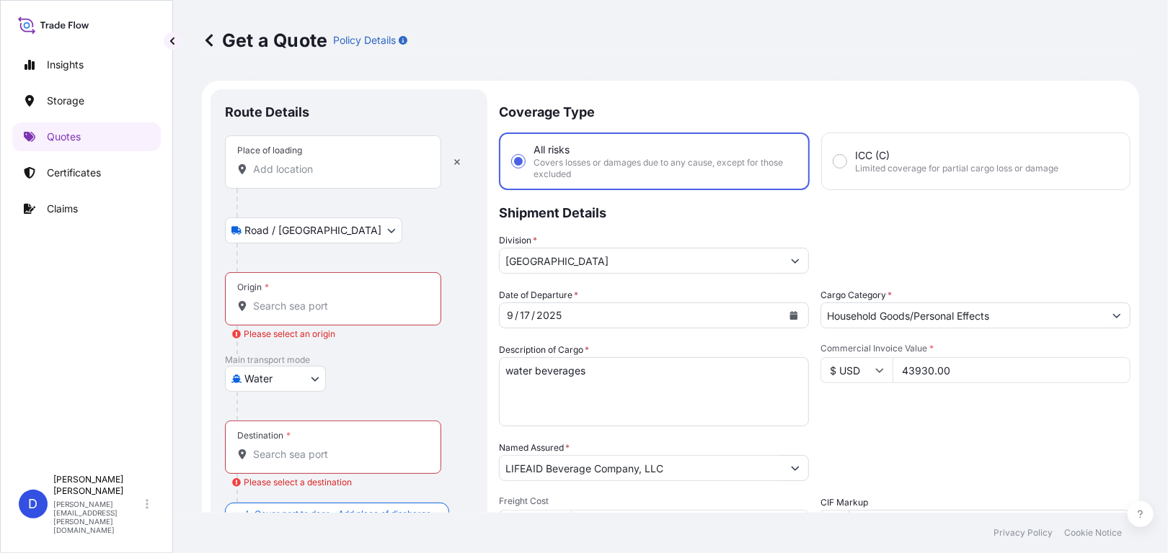
click at [318, 169] on input "Place of loading" at bounding box center [338, 169] width 170 height 14
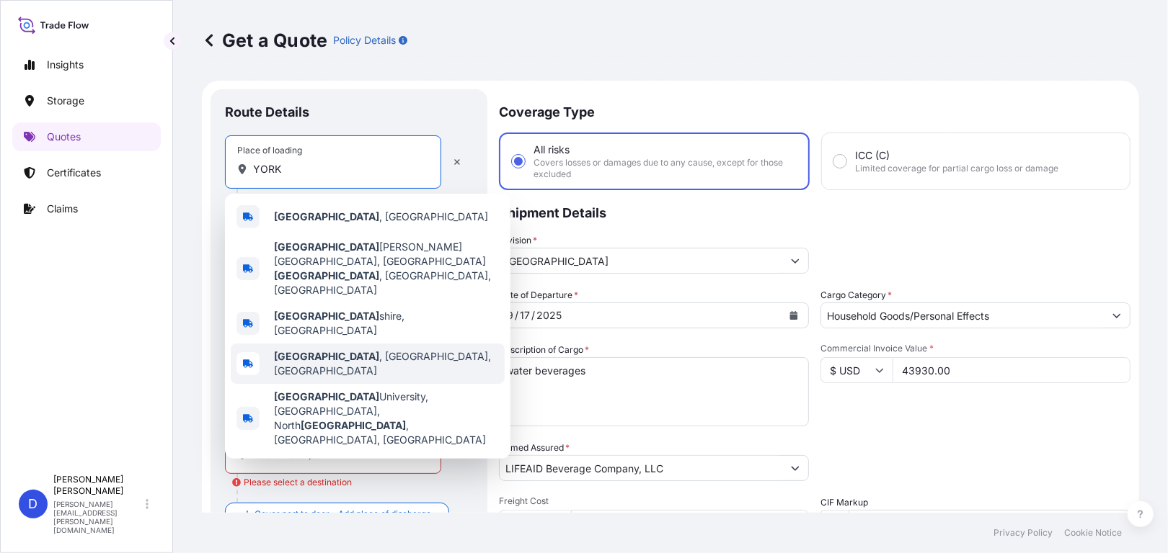
click at [306, 350] on span "[GEOGRAPHIC_DATA] , [GEOGRAPHIC_DATA], [GEOGRAPHIC_DATA]" at bounding box center [386, 364] width 225 height 29
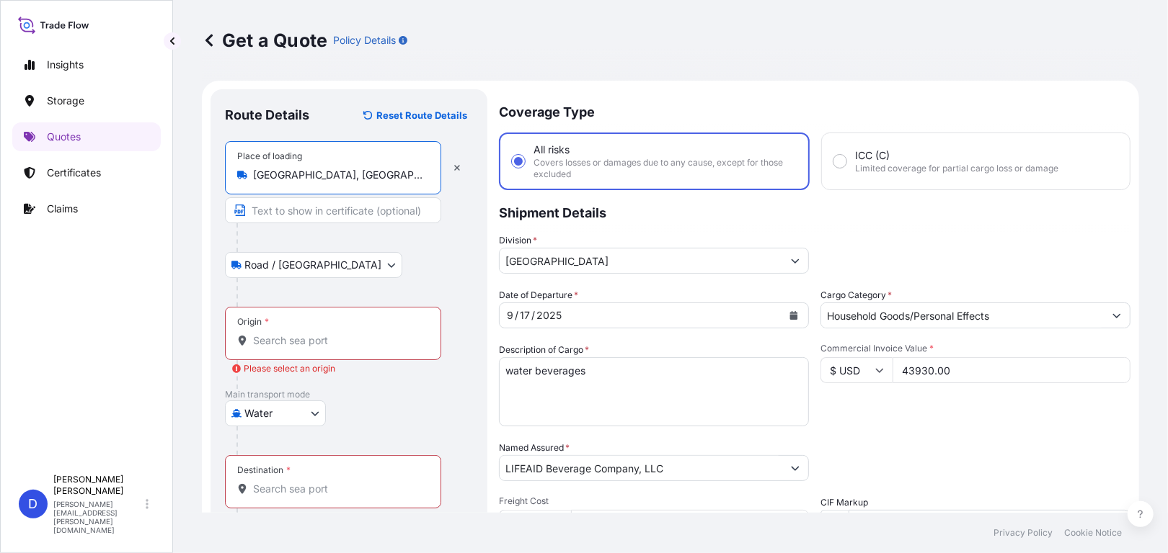
type input "[GEOGRAPHIC_DATA], [GEOGRAPHIC_DATA], [GEOGRAPHIC_DATA]"
click at [311, 347] on input "Origin * Please select an origin" at bounding box center [338, 341] width 170 height 14
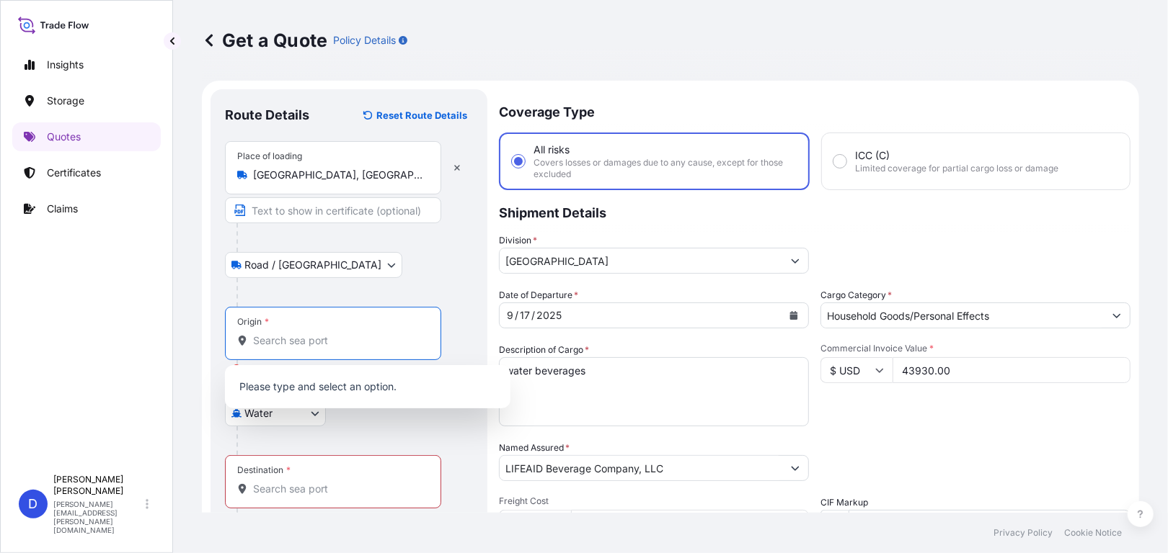
click at [311, 347] on input "Origin * Please select an origin" at bounding box center [338, 341] width 170 height 14
type input "n"
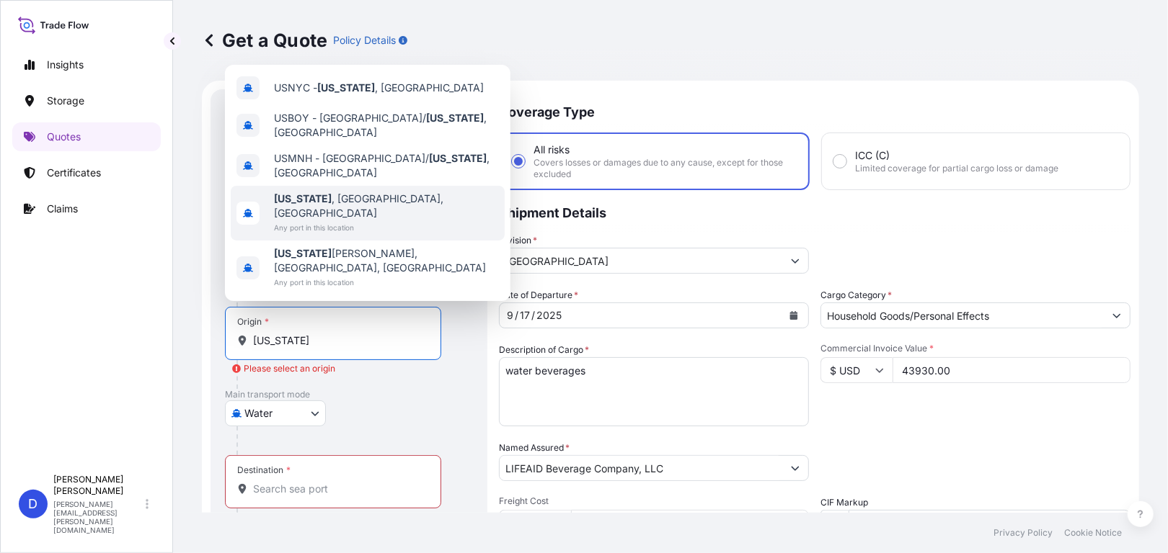
click at [360, 235] on span "Any port in this location" at bounding box center [386, 228] width 225 height 14
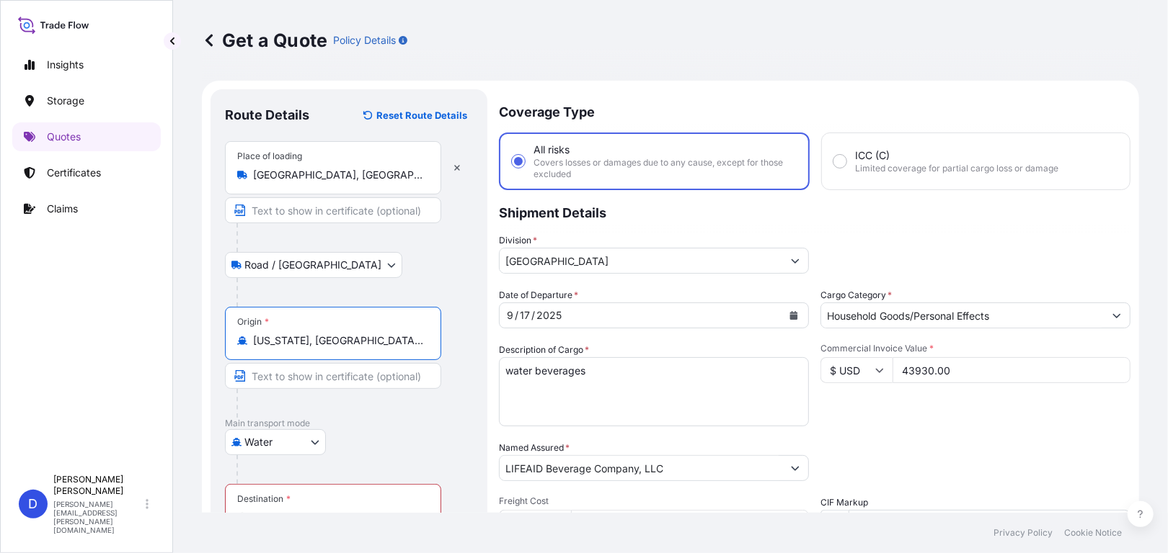
scroll to position [72, 0]
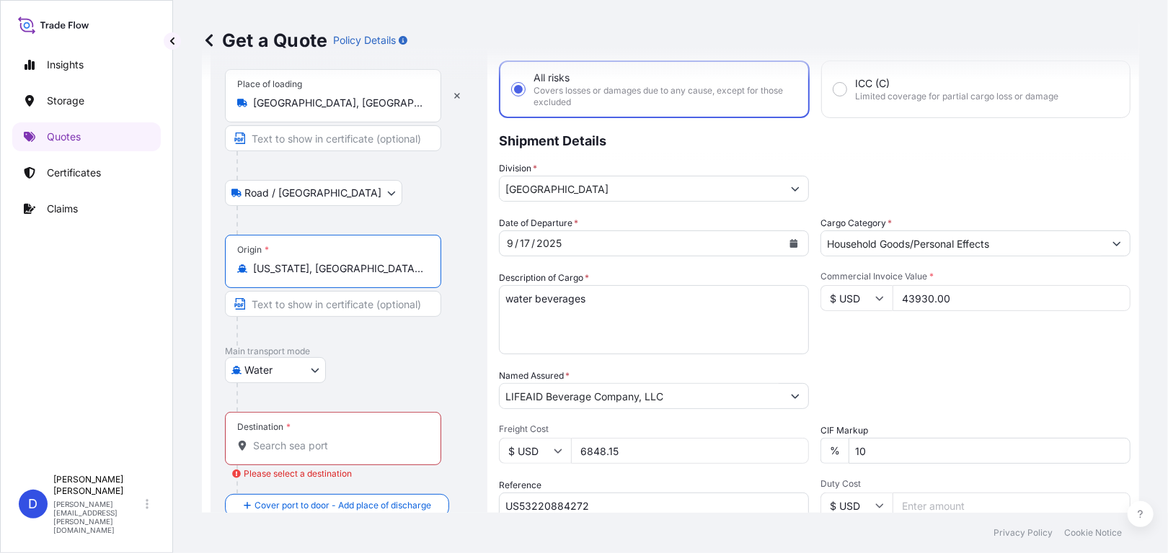
type input "[US_STATE], [GEOGRAPHIC_DATA], [GEOGRAPHIC_DATA]"
click at [316, 449] on input "Destination * Please select a destination" at bounding box center [338, 446] width 170 height 14
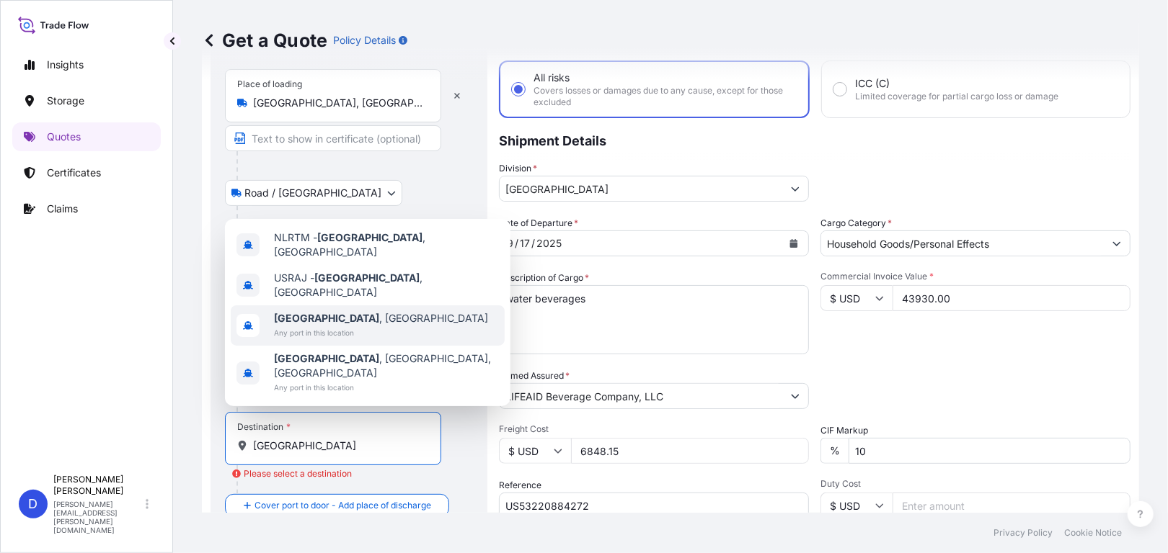
click at [354, 326] on span "[GEOGRAPHIC_DATA] , [GEOGRAPHIC_DATA]" at bounding box center [381, 318] width 214 height 14
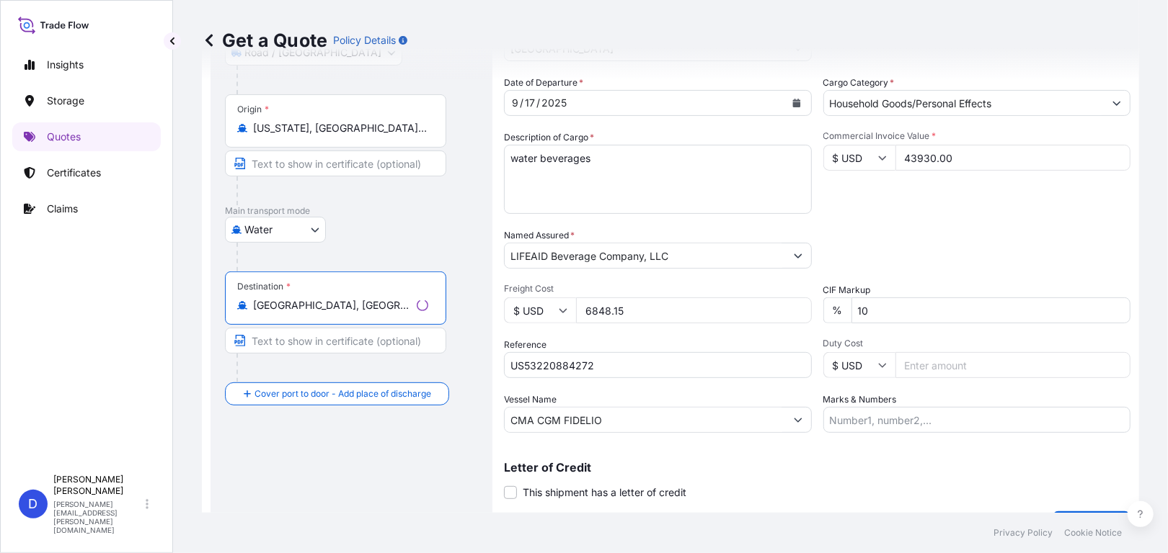
scroll to position [216, 0]
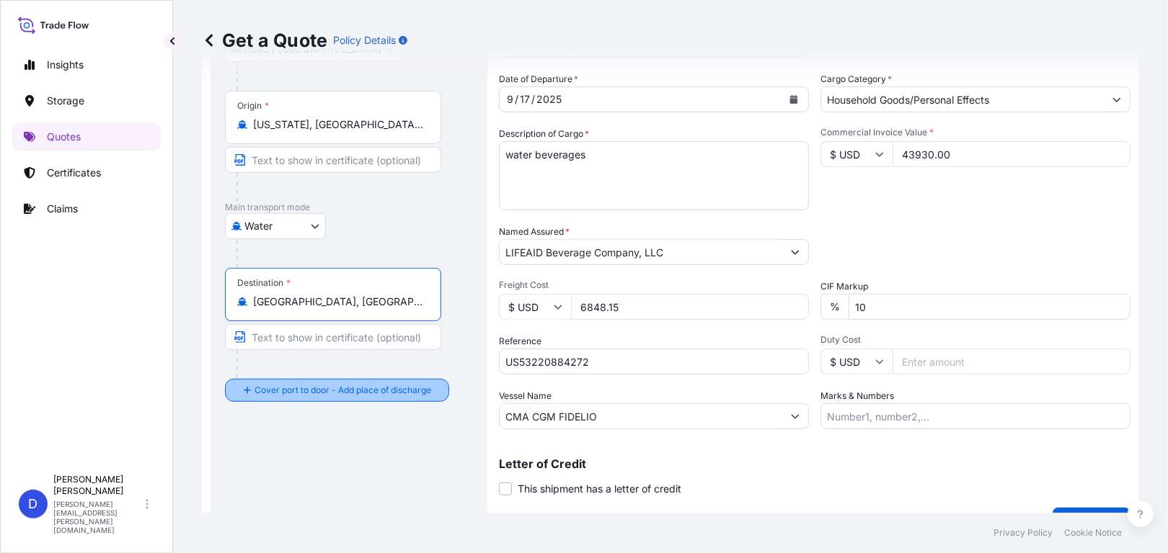
type input "[GEOGRAPHIC_DATA], [GEOGRAPHIC_DATA]"
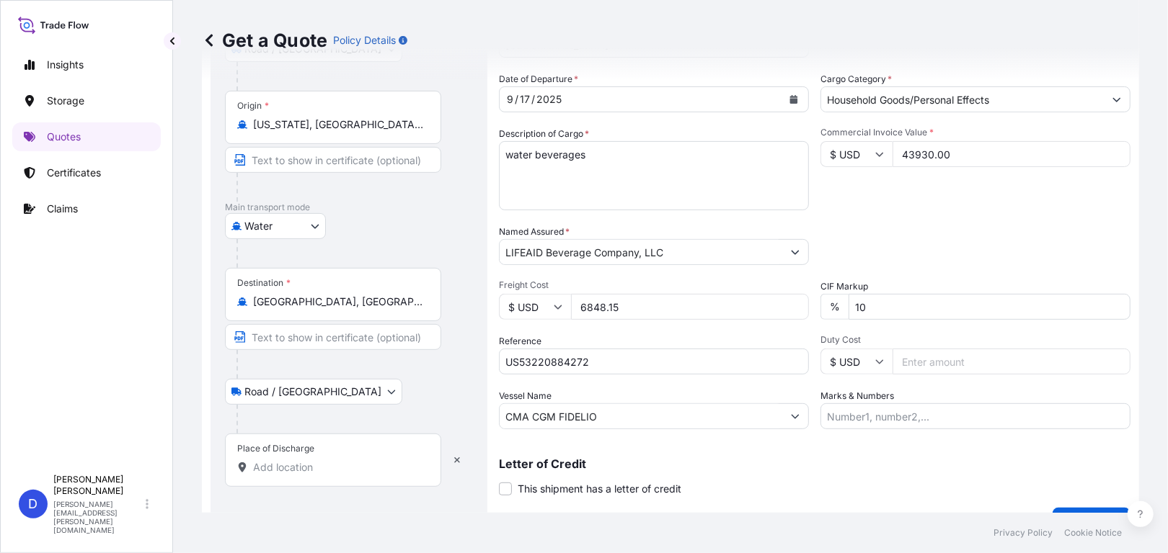
click at [321, 478] on div "Place of Discharge" at bounding box center [333, 460] width 216 height 53
click at [321, 475] on input "Place of Discharge" at bounding box center [338, 468] width 170 height 14
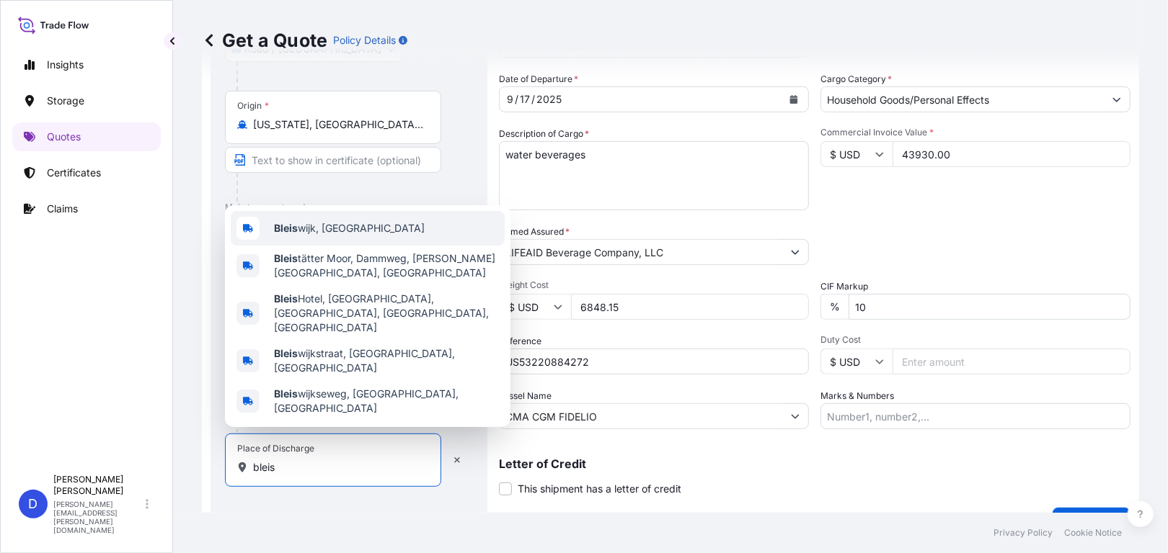
click at [373, 246] on div "Bleis wijk, [GEOGRAPHIC_DATA]" at bounding box center [368, 228] width 274 height 35
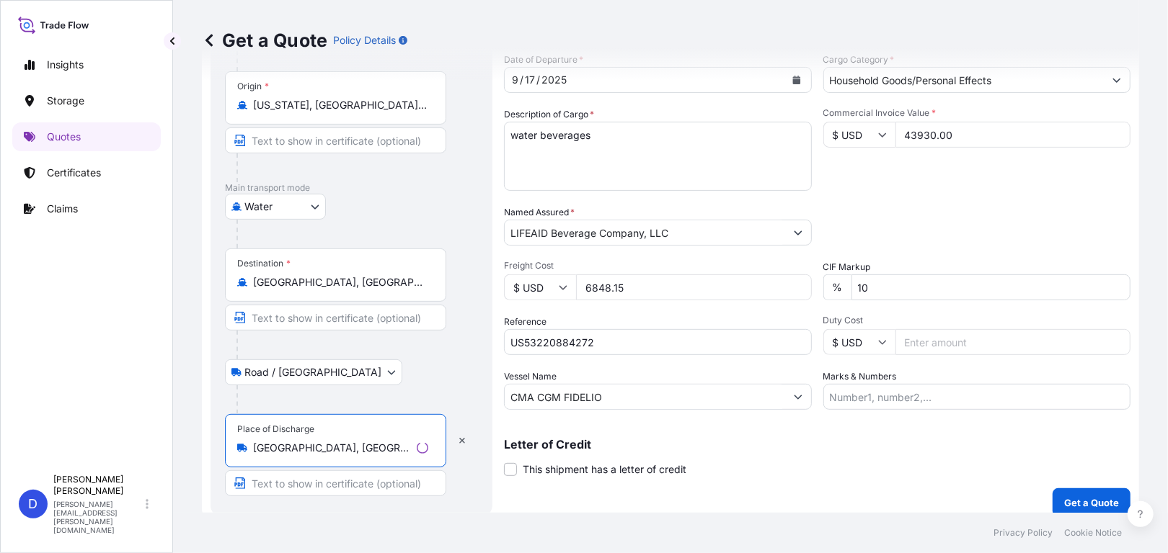
scroll to position [248, 0]
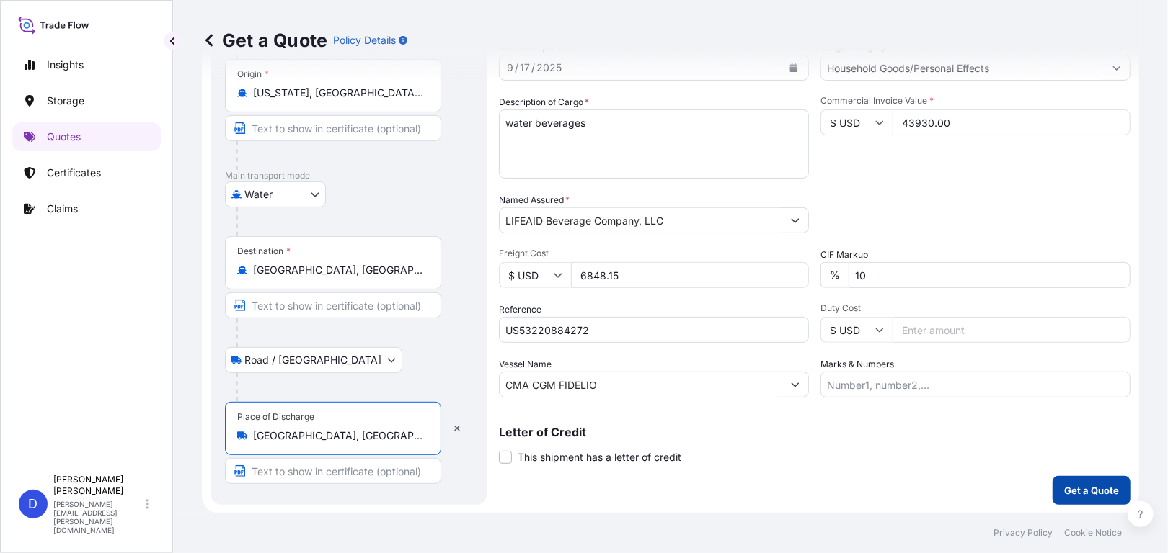
type input "[GEOGRAPHIC_DATA], [GEOGRAPHIC_DATA]"
click at [1080, 496] on p "Get a Quote" at bounding box center [1091, 491] width 55 height 14
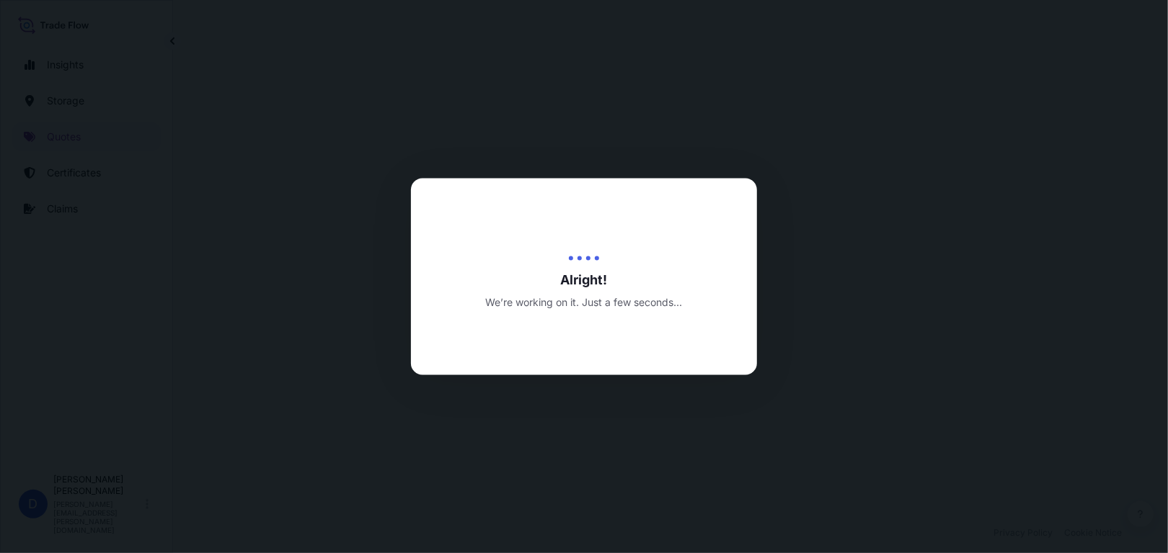
select select "Road / [GEOGRAPHIC_DATA]"
select select "Water"
select select "Road / [GEOGRAPHIC_DATA]"
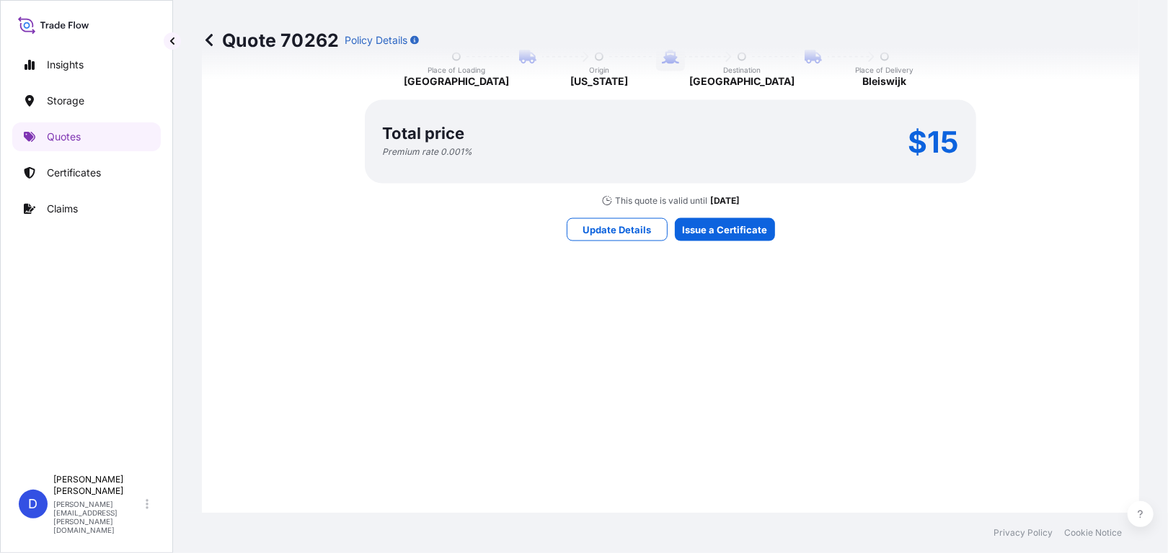
scroll to position [1297, 0]
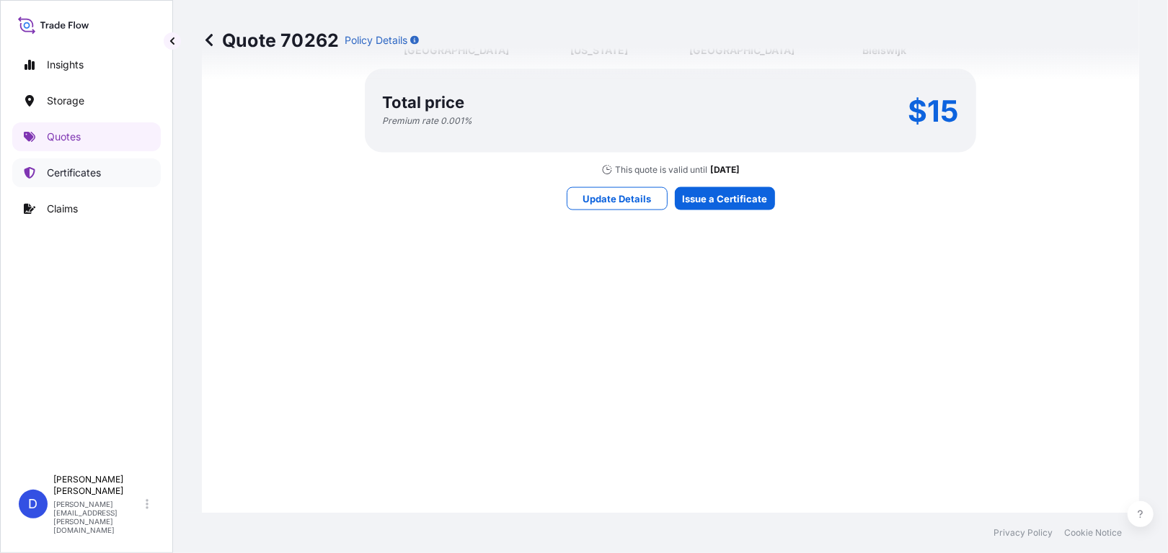
click at [63, 178] on p "Certificates" at bounding box center [74, 173] width 54 height 14
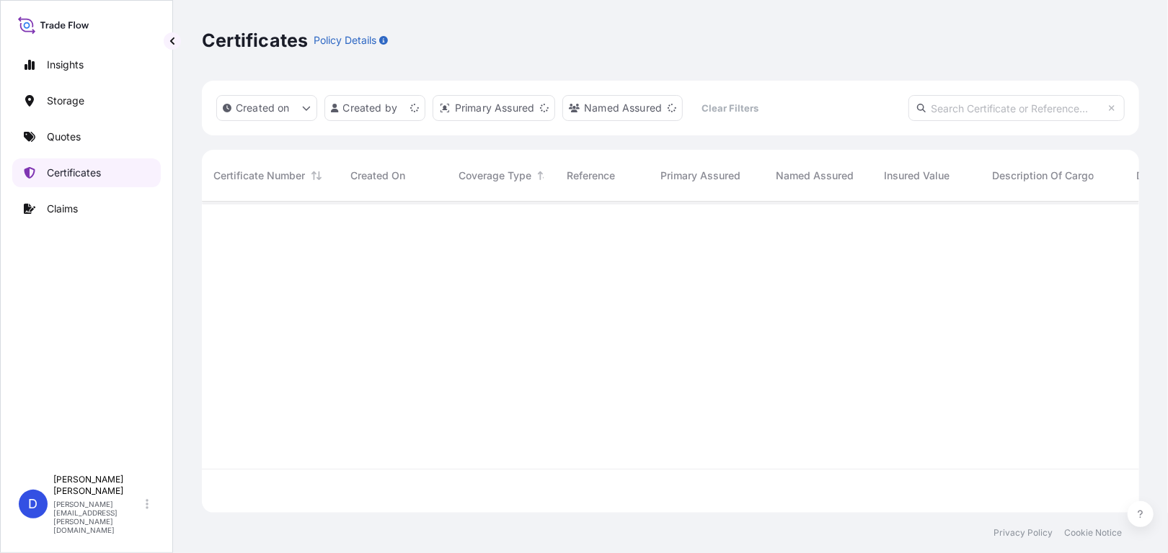
scroll to position [308, 926]
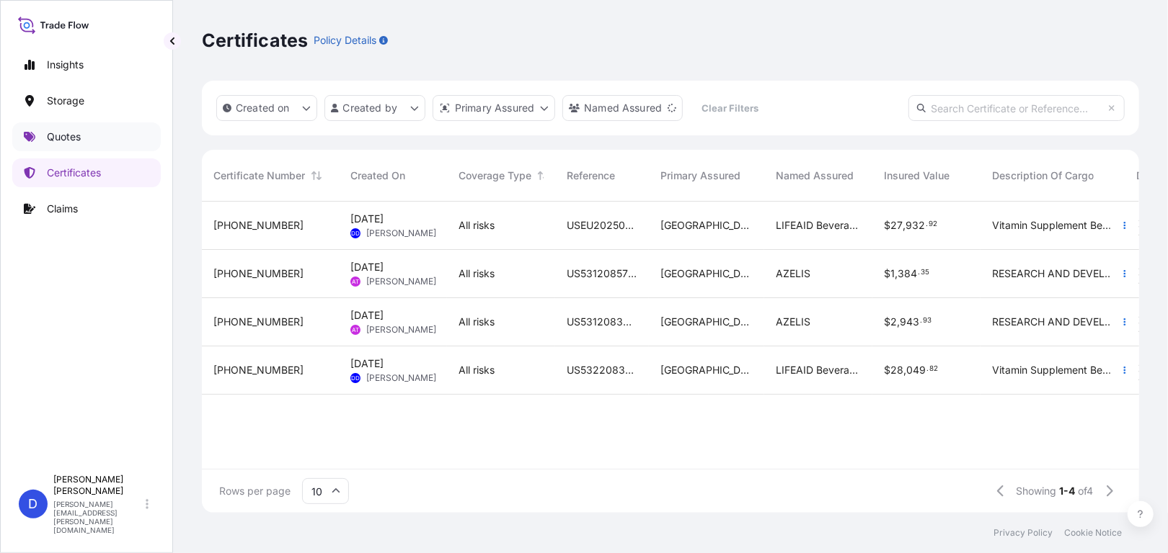
click at [84, 139] on link "Quotes" at bounding box center [86, 137] width 148 height 29
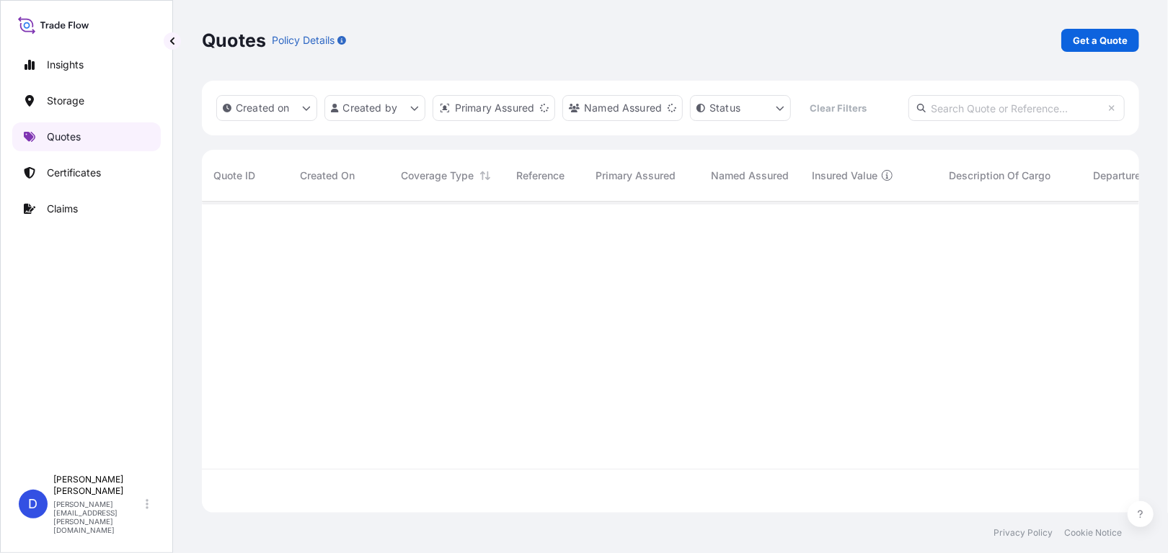
scroll to position [308, 926]
